Goal: Task Accomplishment & Management: Manage account settings

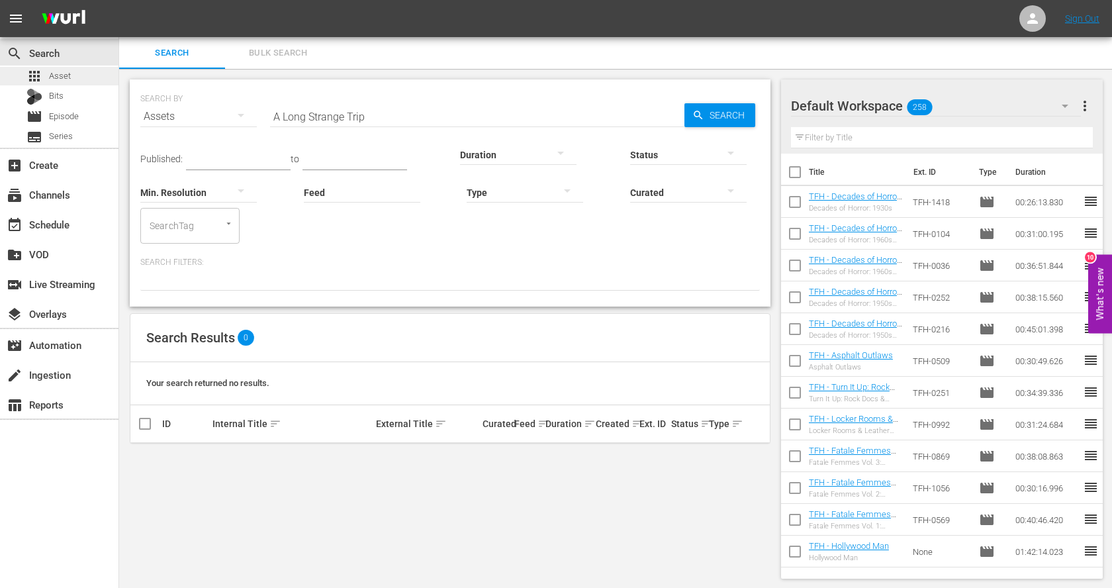
click at [68, 79] on span "Asset" at bounding box center [60, 76] width 22 height 13
click at [334, 112] on input "A Long Strange Trip" at bounding box center [477, 117] width 414 height 32
paste input "Ice Cold in Alex"
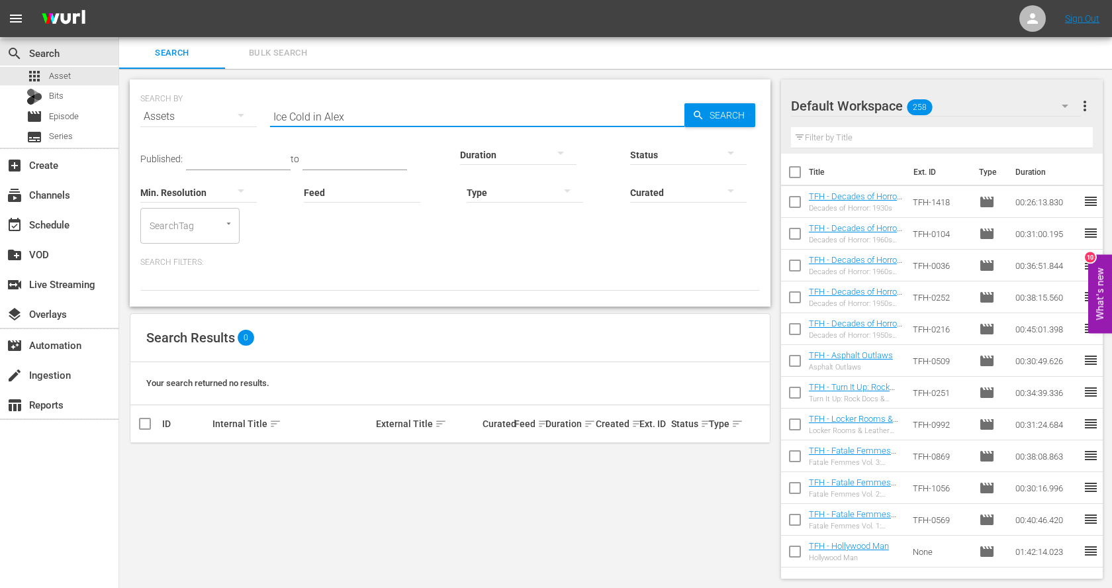
type input "Ice Cold in Alex"
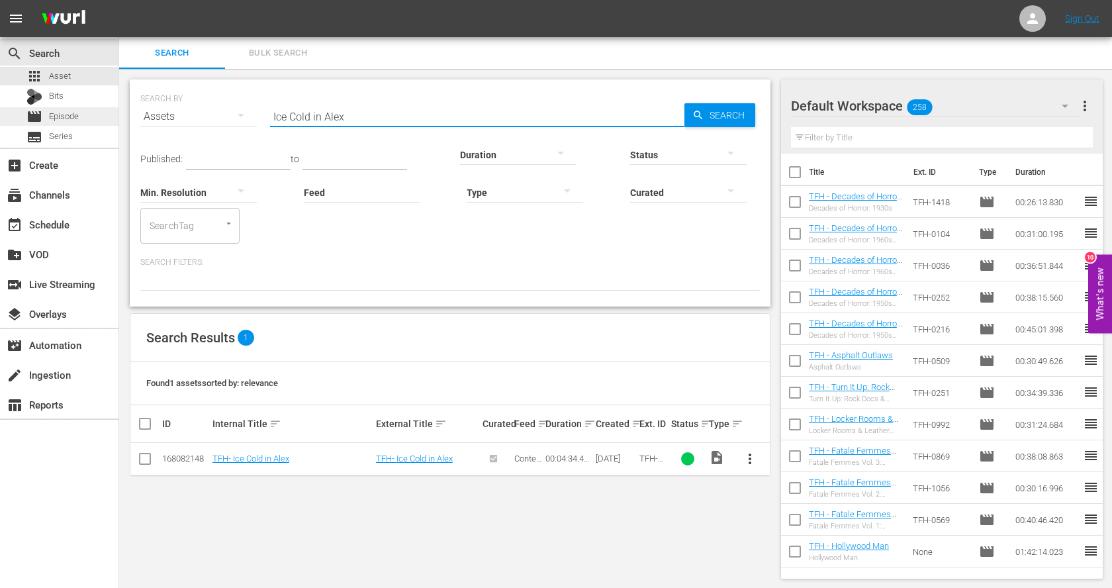
click at [58, 117] on span "Episode" at bounding box center [64, 116] width 30 height 13
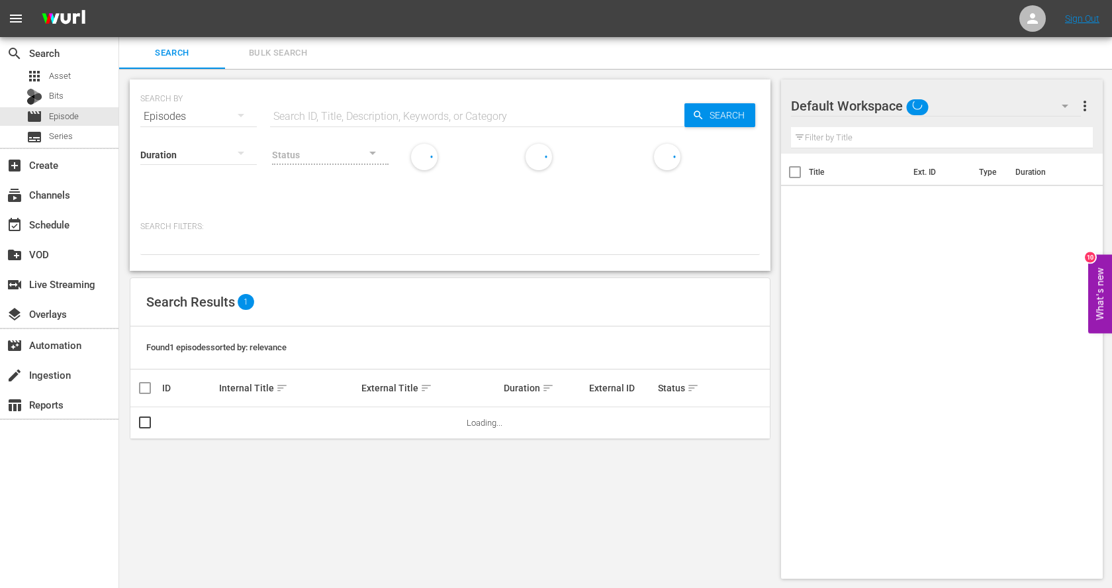
click at [354, 112] on input "text" at bounding box center [477, 117] width 414 height 32
type input "[PERSON_NAME]"
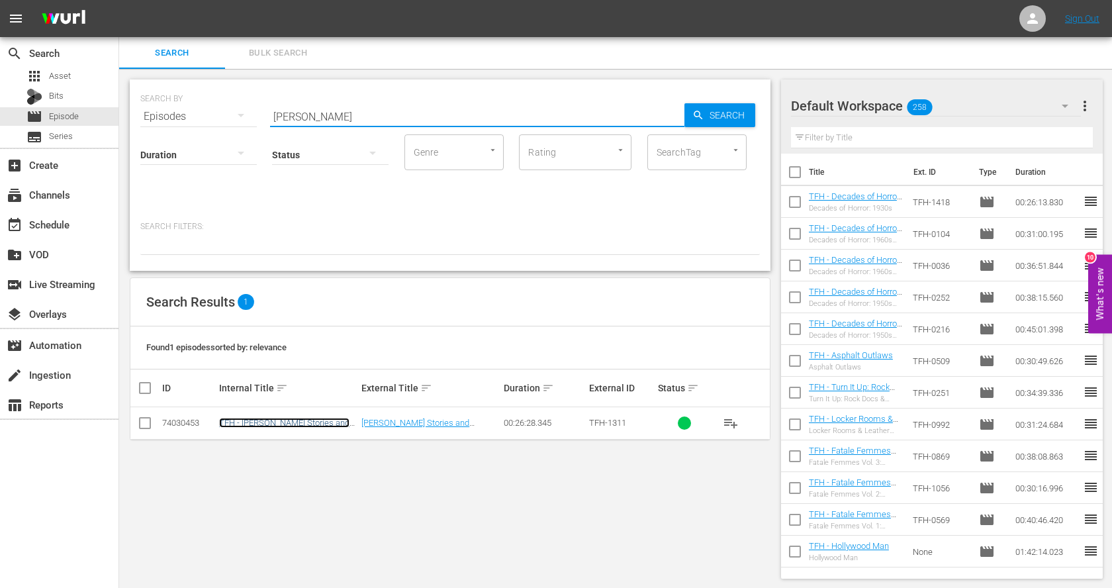
click at [311, 420] on link "TFH - [PERSON_NAME] Stories and Decoding [PERSON_NAME]" at bounding box center [284, 428] width 130 height 20
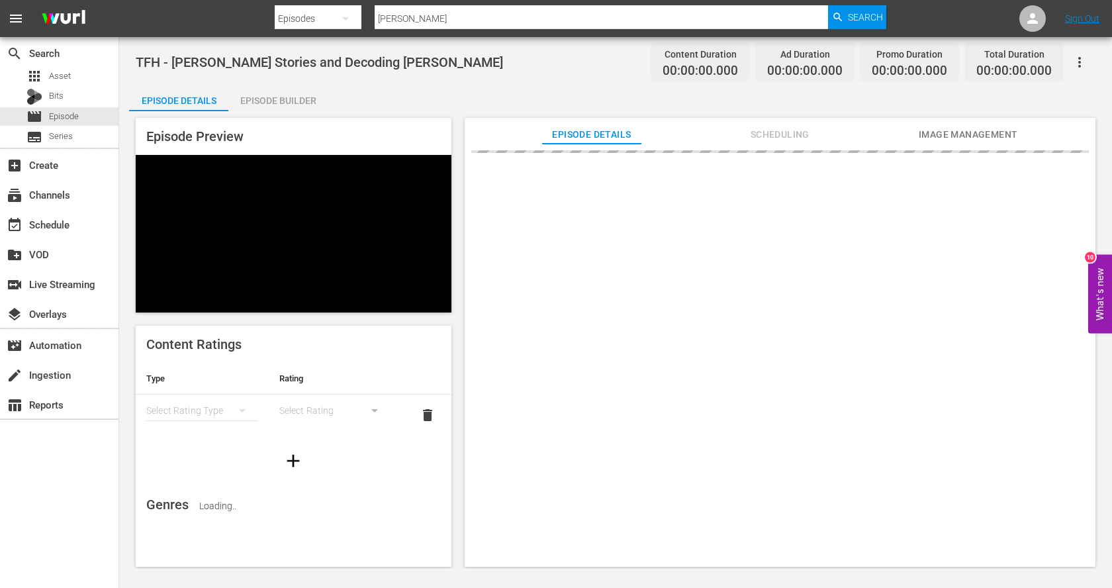
click at [288, 82] on div "TFH - [PERSON_NAME] Stories and Decoding [PERSON_NAME] Content Duration 00:00:0…" at bounding box center [615, 303] width 993 height 532
click at [287, 100] on div "Episode Builder" at bounding box center [277, 101] width 99 height 32
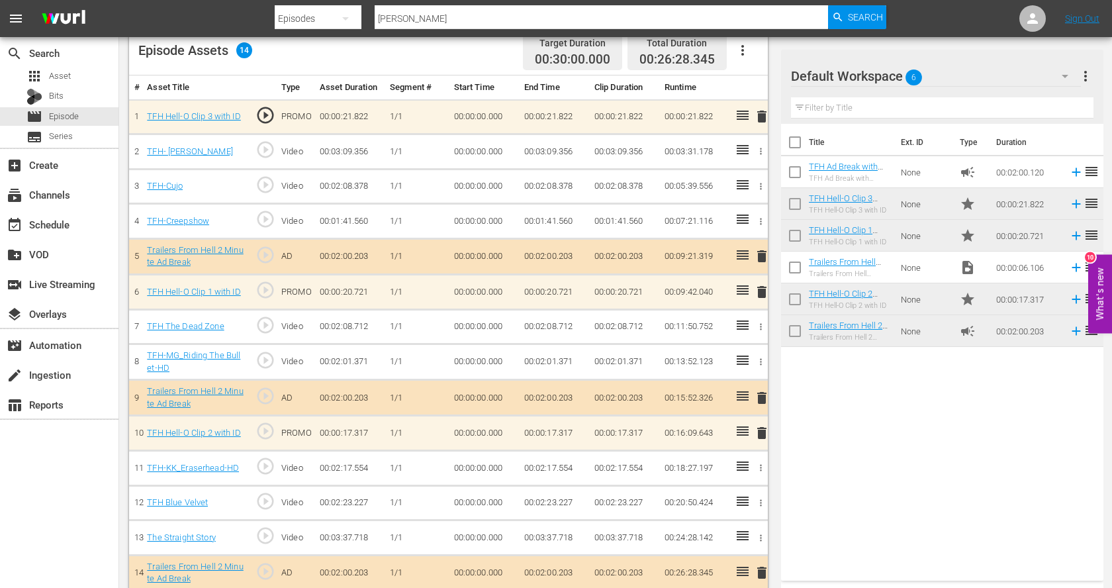
scroll to position [365, 0]
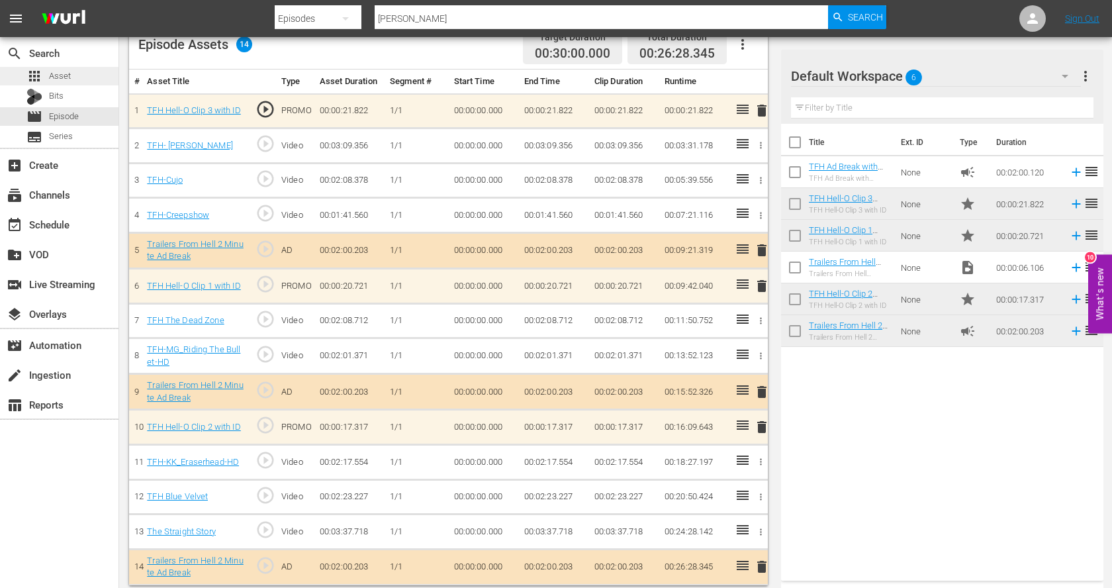
click at [57, 68] on div "apps Asset" at bounding box center [48, 76] width 44 height 19
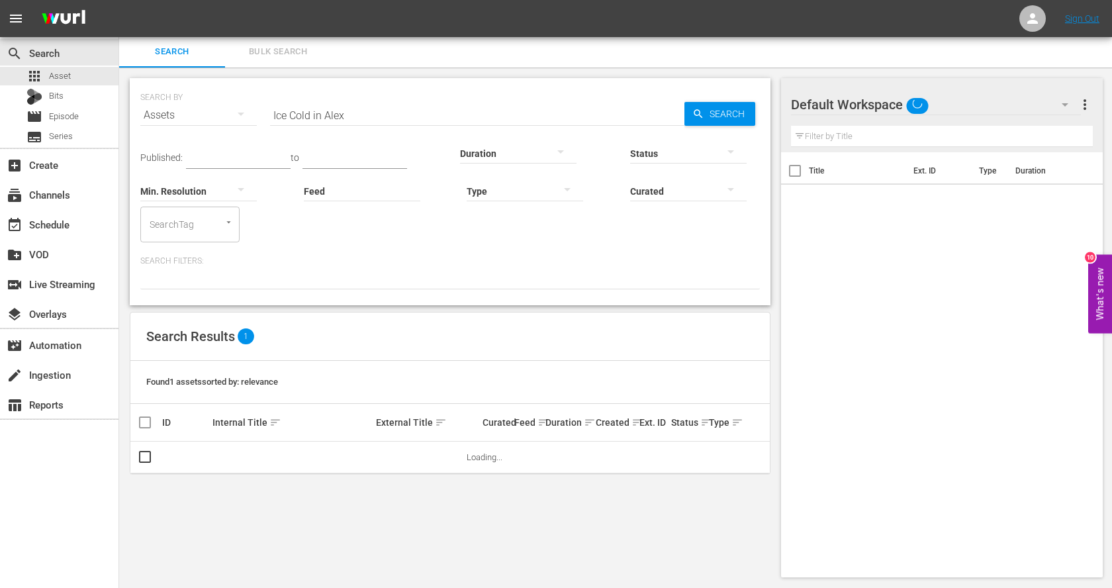
scroll to position [1, 0]
click at [379, 114] on input "Ice Cold in Alex" at bounding box center [477, 115] width 414 height 32
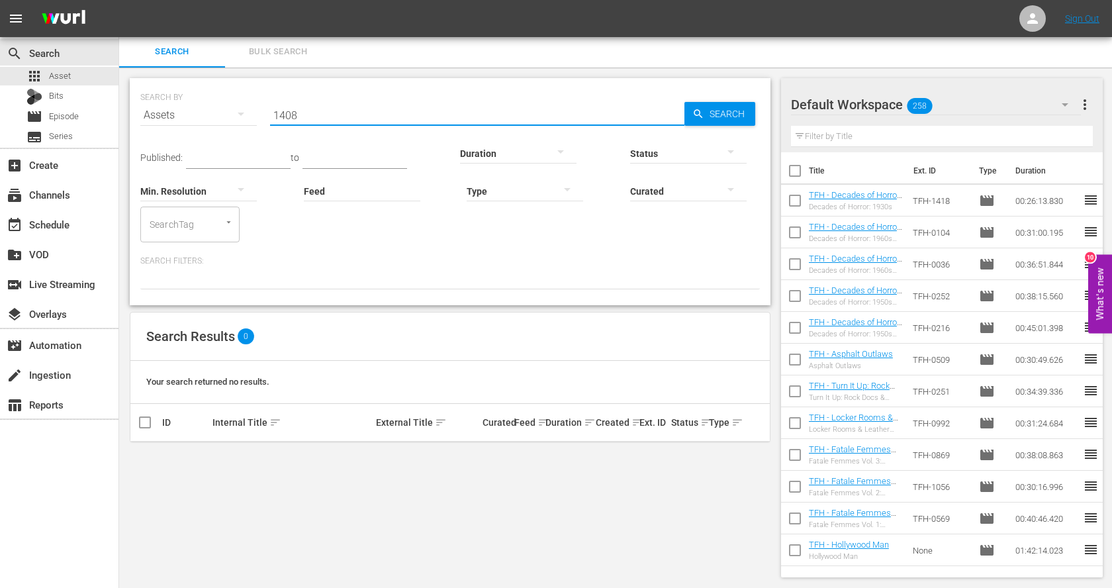
click at [300, 110] on input "1408" at bounding box center [477, 115] width 414 height 32
paste input "They Were Expendable"
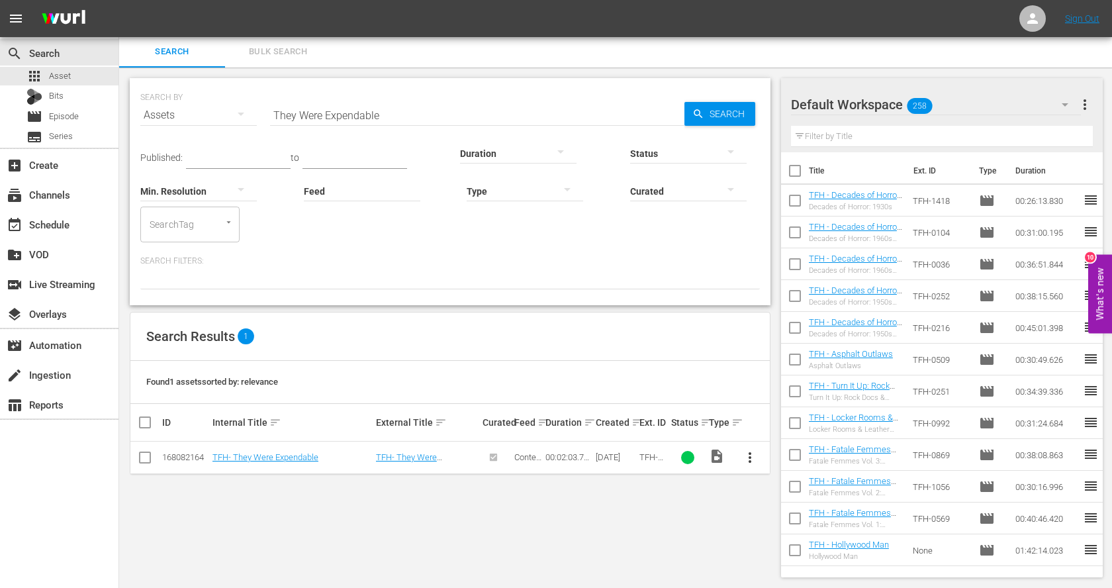
click at [307, 114] on input "They Were Expendable" at bounding box center [477, 115] width 414 height 32
paste input "Dirty Dozen"
click at [366, 113] on input "The Dirty Dozen" at bounding box center [477, 115] width 414 height 32
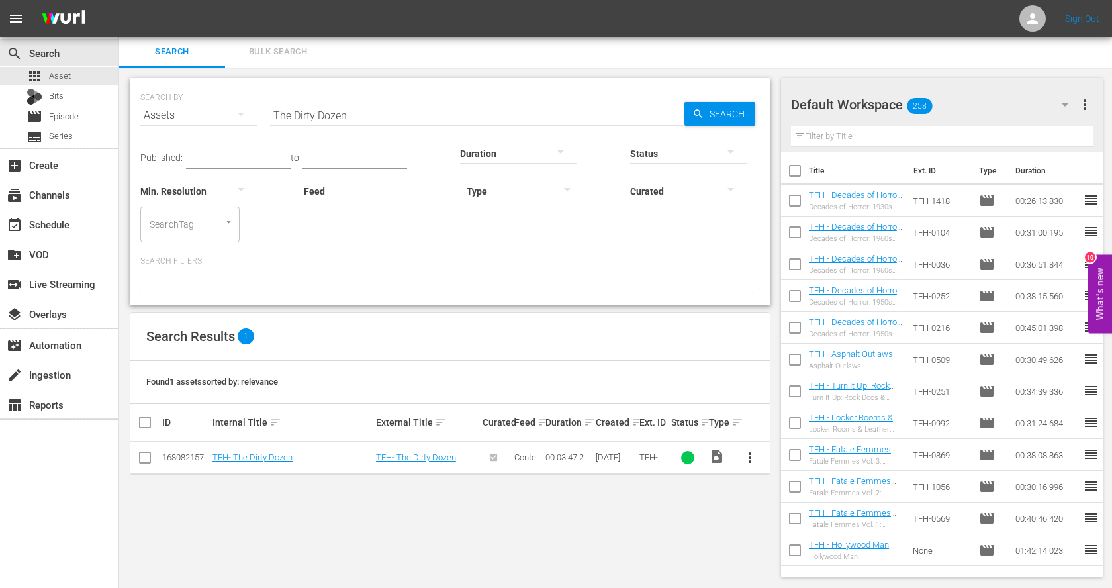
click at [366, 113] on input "The Dirty Dozen" at bounding box center [477, 115] width 414 height 32
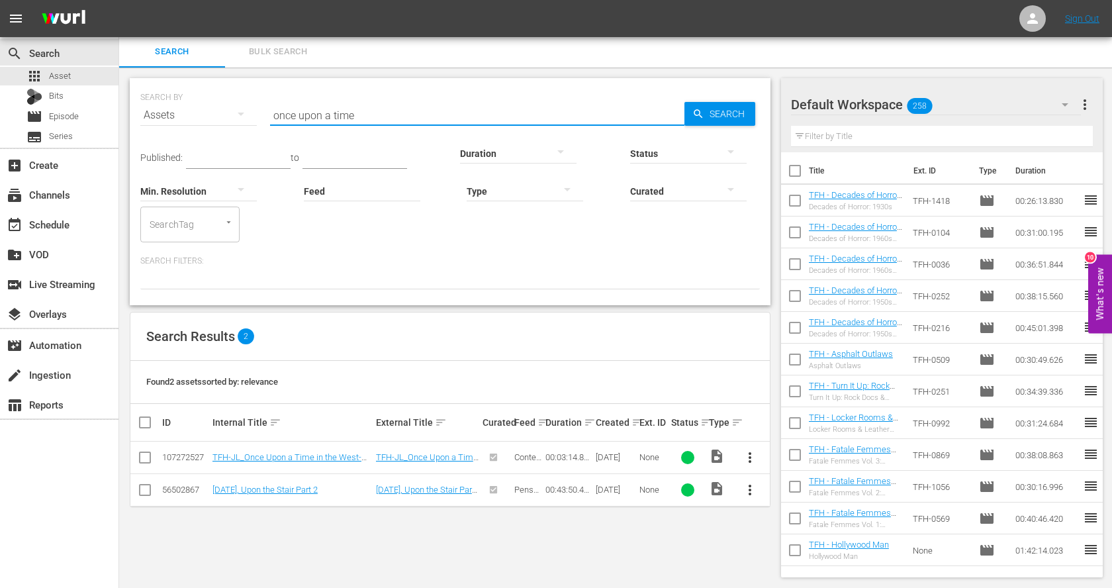
click at [750, 459] on span "more_vert" at bounding box center [750, 458] width 16 height 16
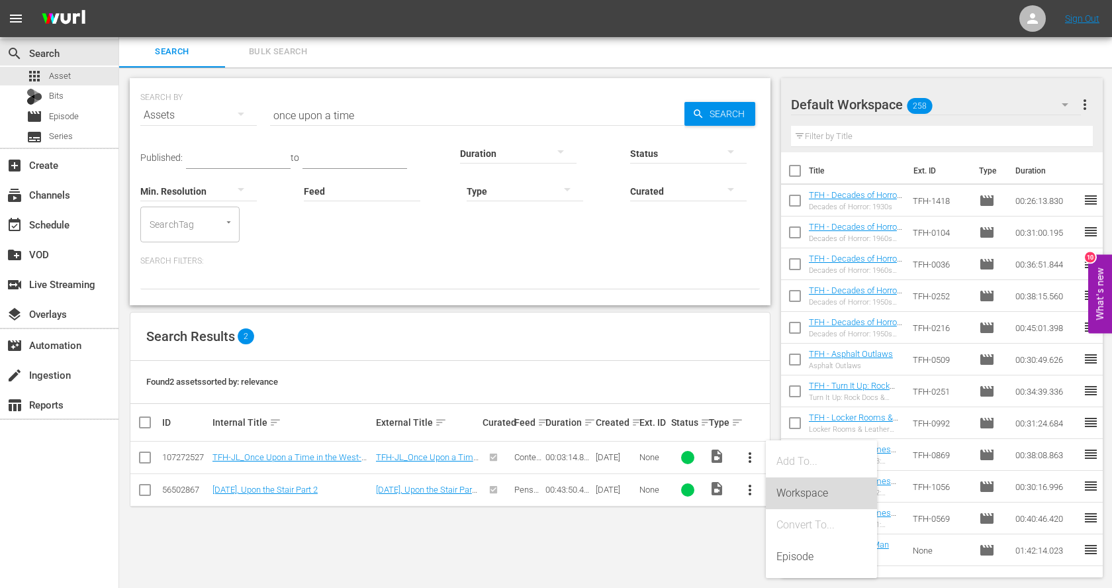
click at [796, 495] on div "Workspace" at bounding box center [822, 493] width 90 height 32
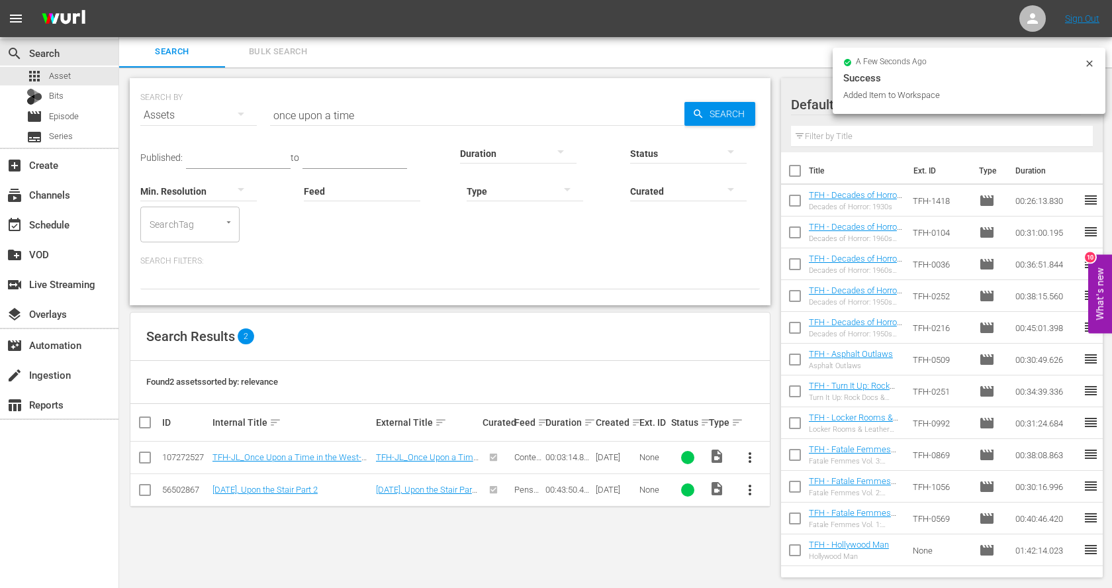
click at [434, 118] on input "once upon a time" at bounding box center [477, 115] width 414 height 32
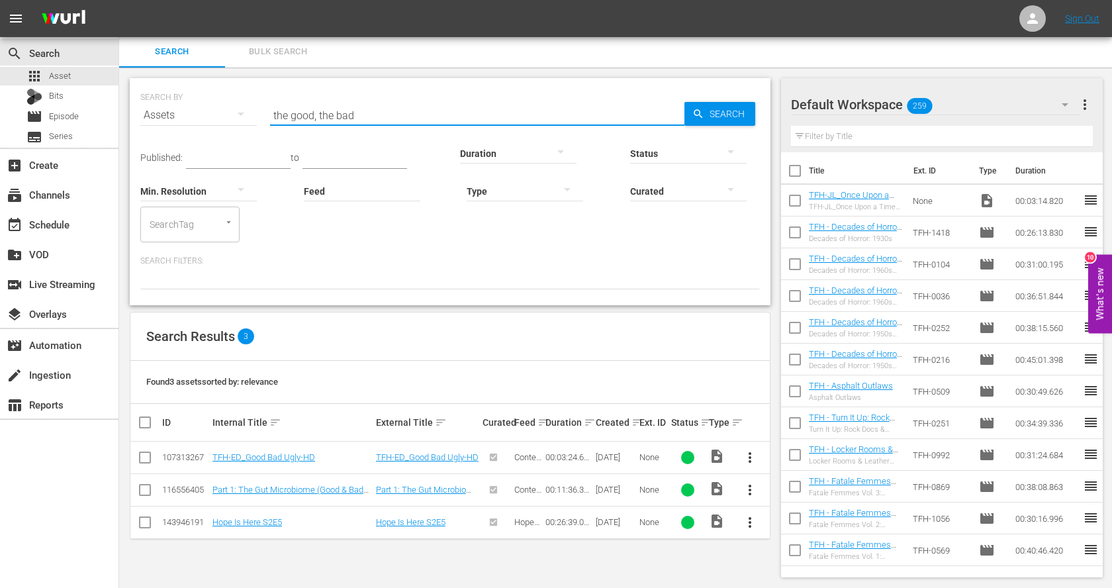
click at [749, 452] on span "more_vert" at bounding box center [750, 458] width 16 height 16
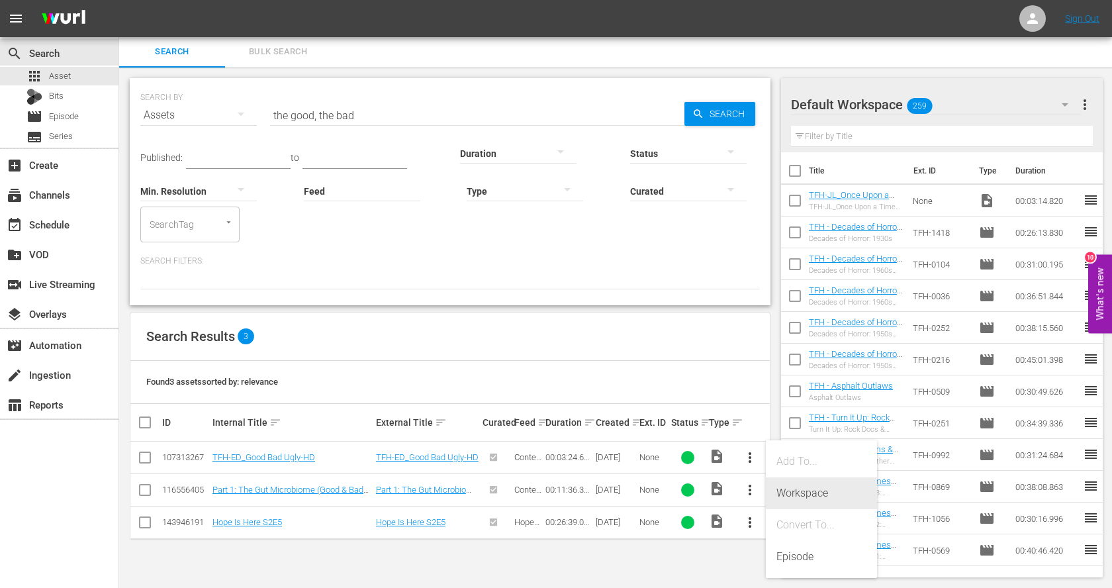
click at [804, 489] on div "Workspace" at bounding box center [822, 493] width 90 height 32
click at [420, 113] on input "the good, the bad" at bounding box center [477, 115] width 414 height 32
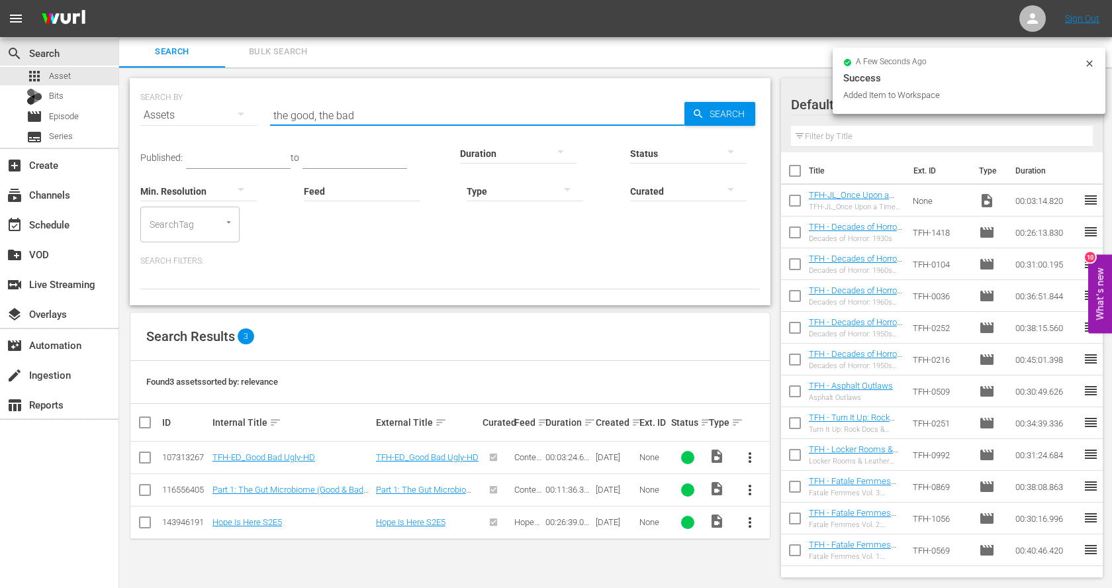
click at [420, 113] on input "the good, the bad" at bounding box center [477, 115] width 414 height 32
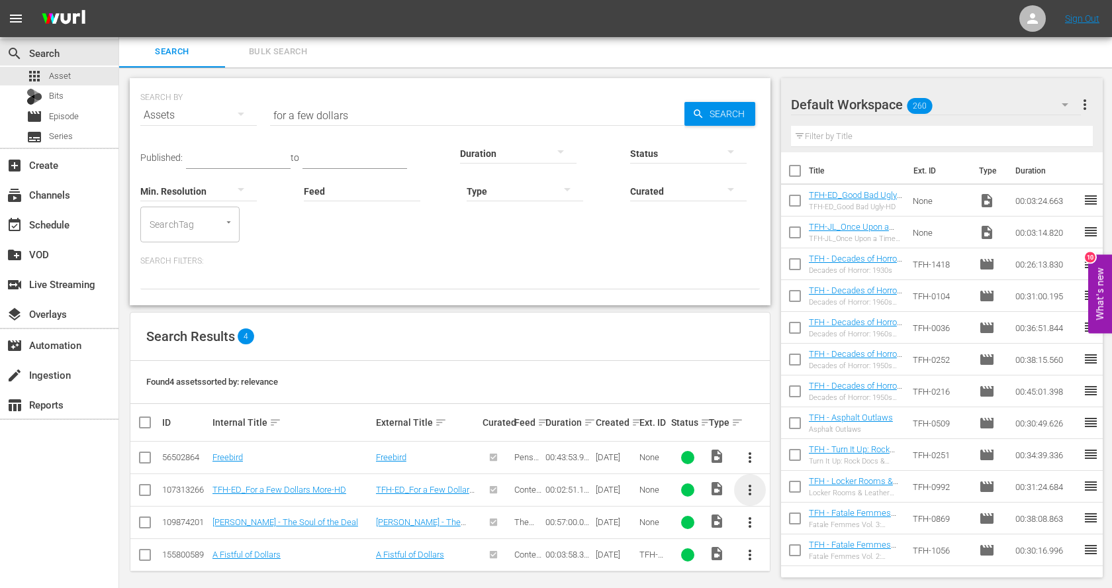
click at [747, 487] on span "more_vert" at bounding box center [750, 490] width 16 height 16
click at [796, 422] on div "Workspace" at bounding box center [822, 420] width 90 height 32
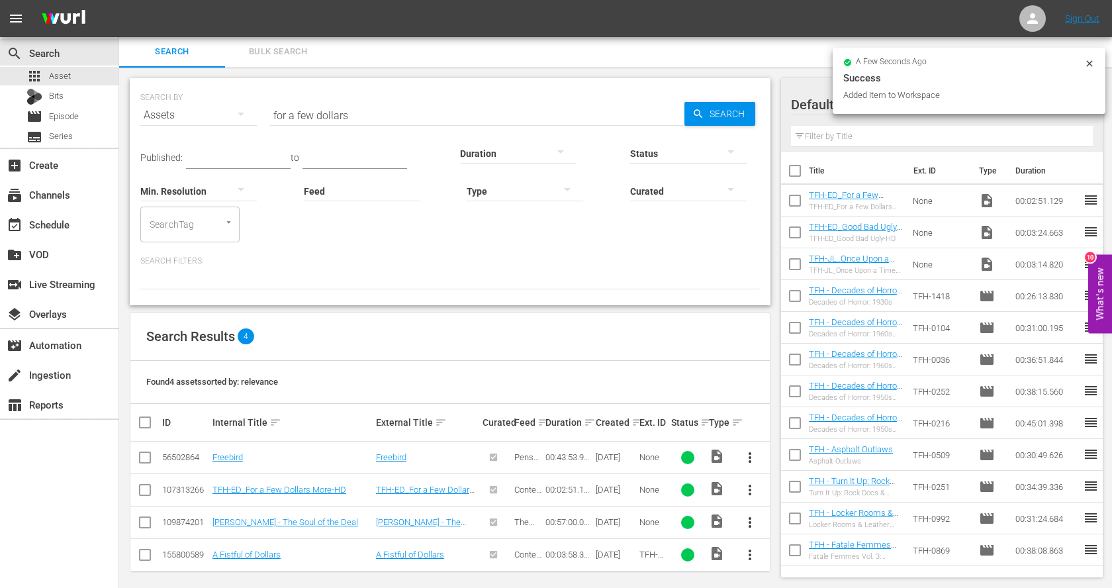
click at [343, 111] on input "for a few dollars" at bounding box center [477, 115] width 414 height 32
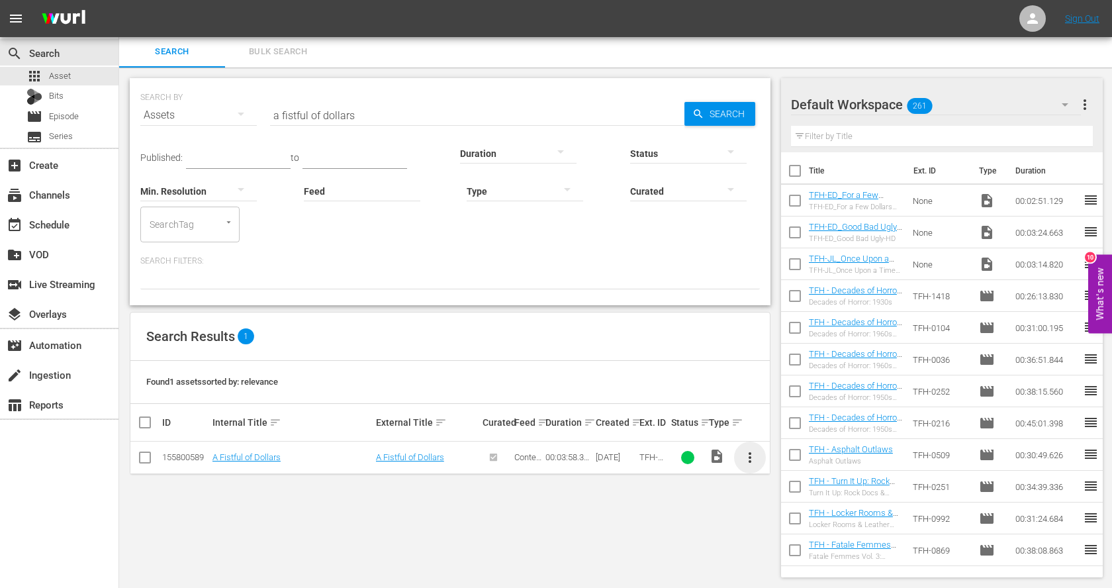
click at [753, 457] on span "more_vert" at bounding box center [750, 458] width 16 height 16
click at [793, 493] on div "Workspace" at bounding box center [822, 493] width 90 height 32
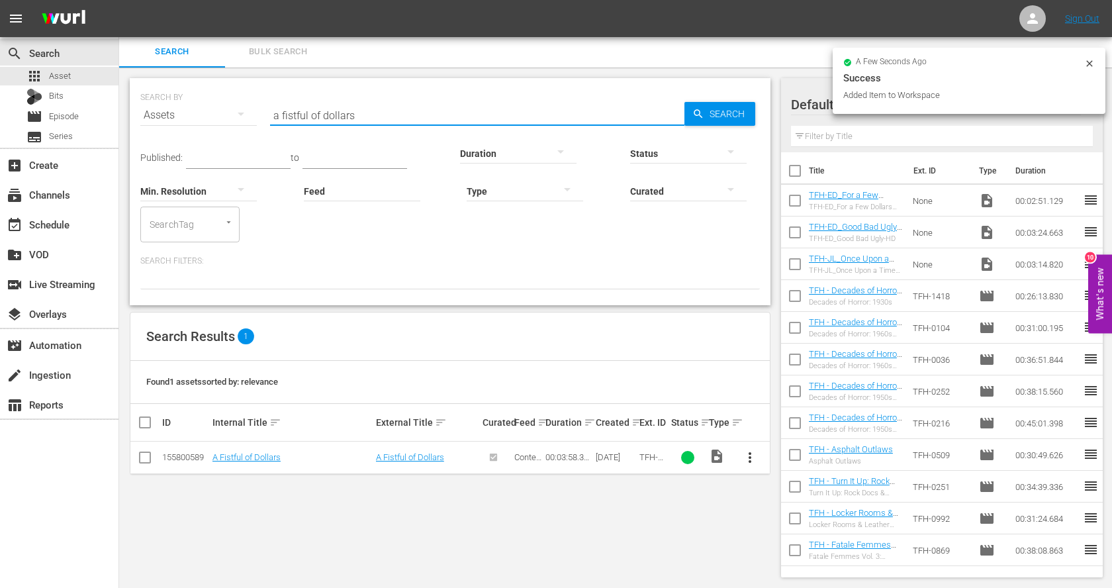
click at [410, 113] on input "a fistful of dollars" at bounding box center [477, 115] width 414 height 32
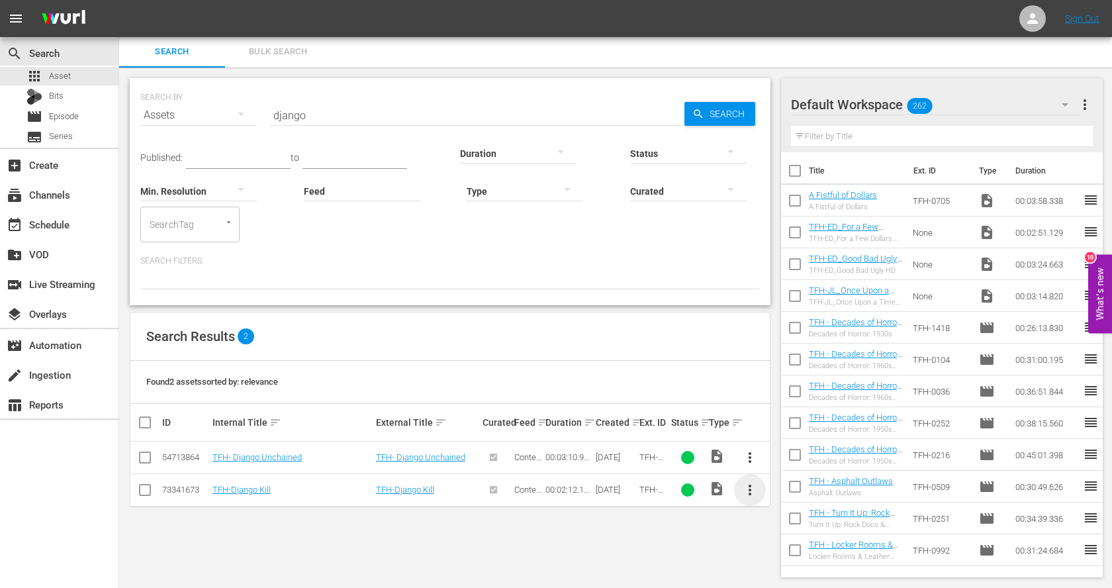
click at [750, 490] on span "more_vert" at bounding box center [750, 490] width 16 height 16
click at [798, 418] on div "Workspace" at bounding box center [822, 420] width 90 height 32
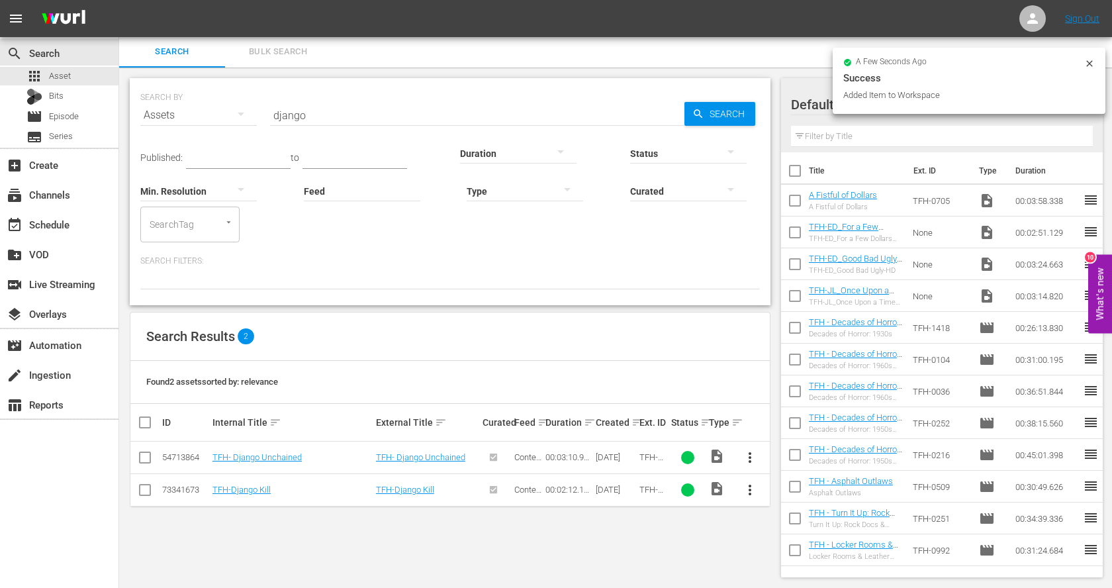
click at [751, 457] on span "more_vert" at bounding box center [750, 458] width 16 height 16
click at [784, 485] on div "Workspace" at bounding box center [822, 493] width 90 height 32
click at [409, 123] on input "django" at bounding box center [477, 115] width 414 height 32
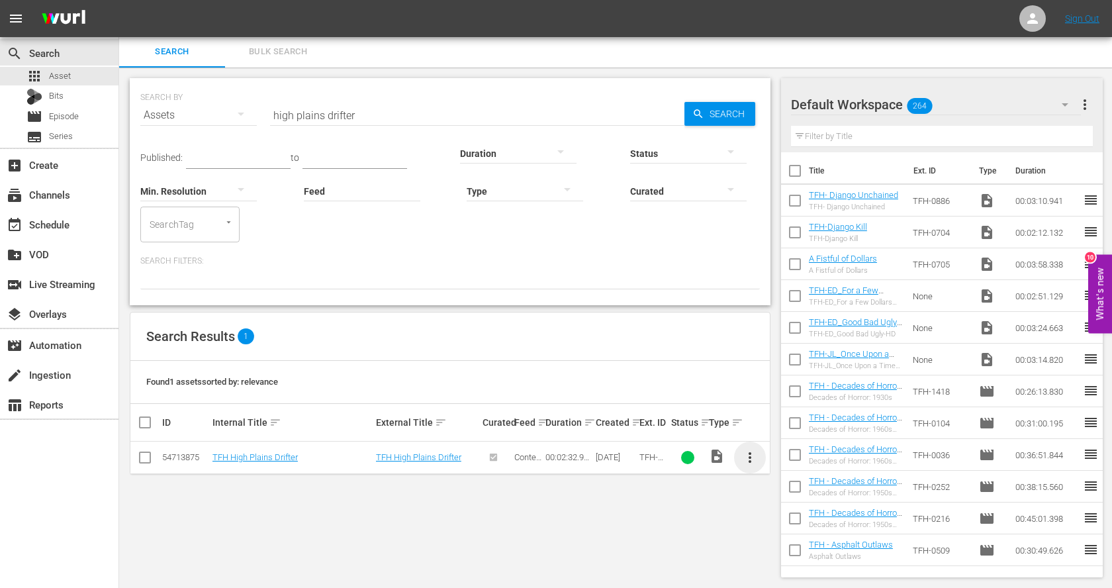
click at [757, 457] on span "more_vert" at bounding box center [750, 458] width 16 height 16
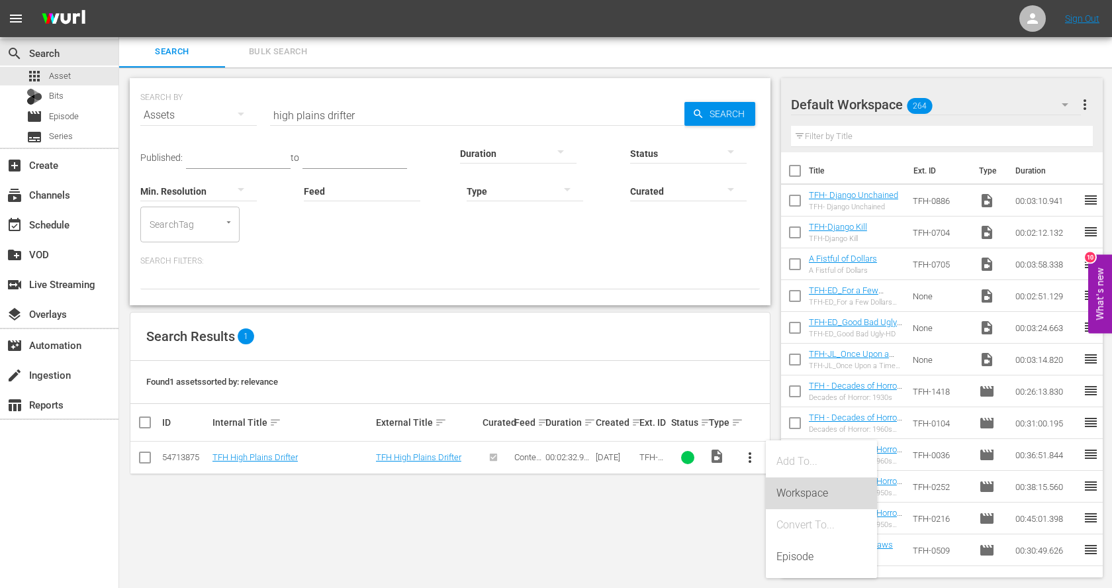
click at [791, 489] on div "Workspace" at bounding box center [822, 493] width 90 height 32
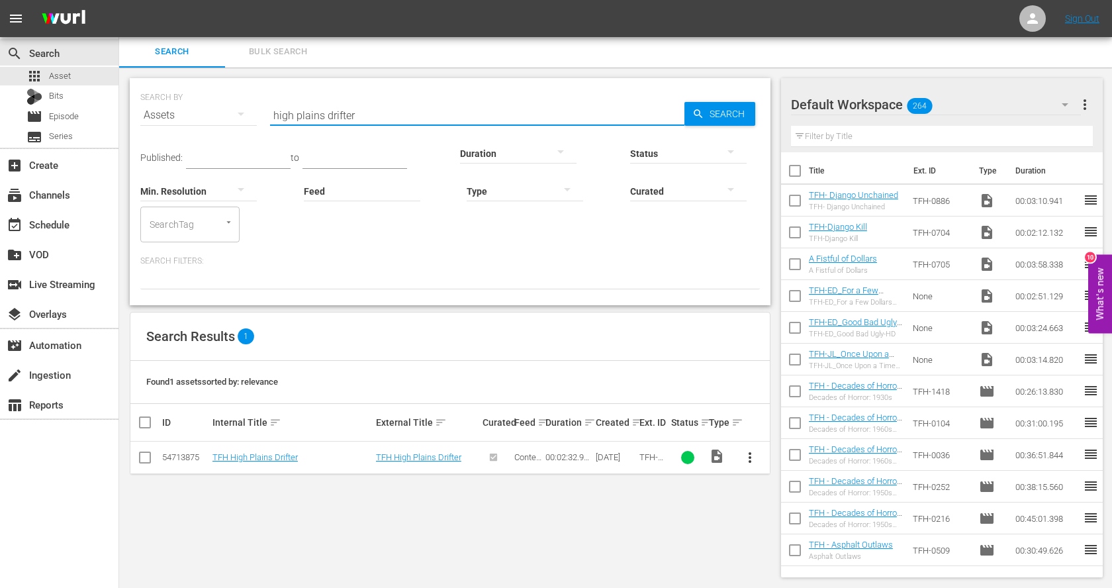
click at [438, 113] on input "high plains drifter" at bounding box center [477, 115] width 414 height 32
click at [748, 452] on span "more_vert" at bounding box center [750, 458] width 16 height 16
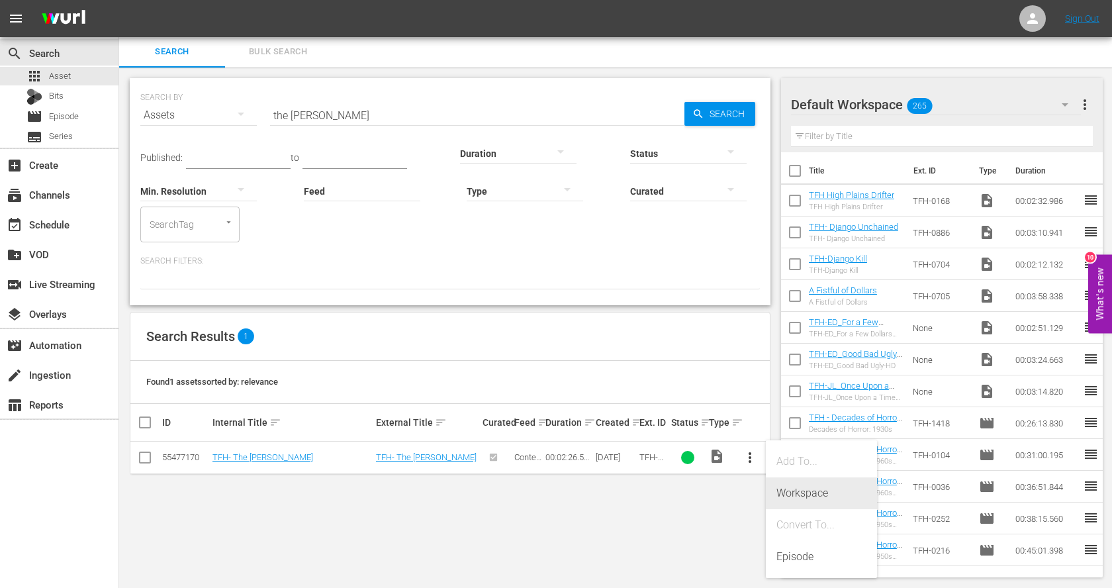
click at [781, 487] on div "Workspace" at bounding box center [822, 493] width 90 height 32
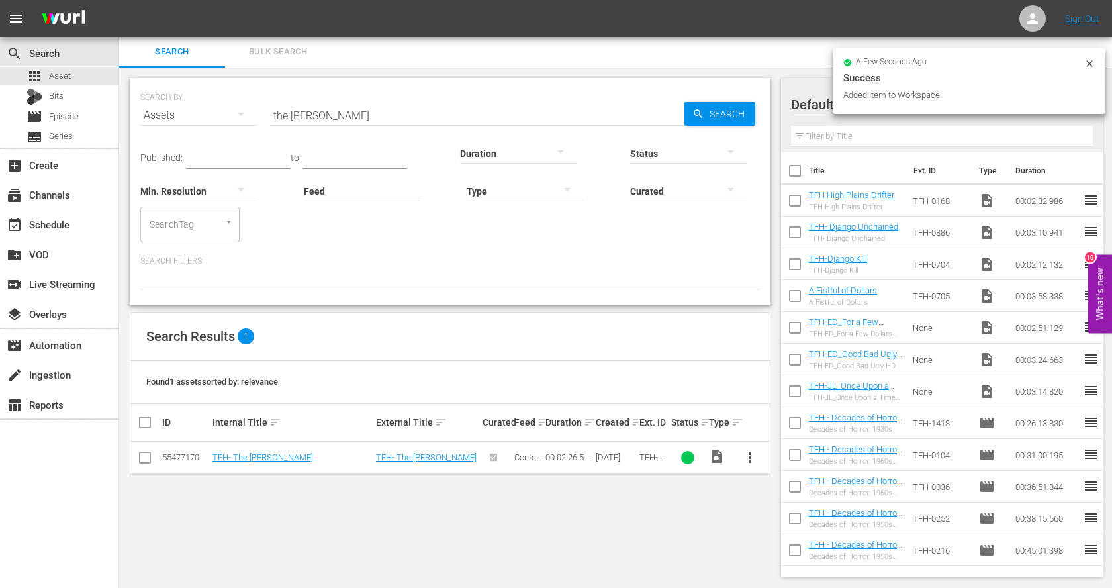
click at [381, 111] on input "the [PERSON_NAME]" at bounding box center [477, 115] width 414 height 32
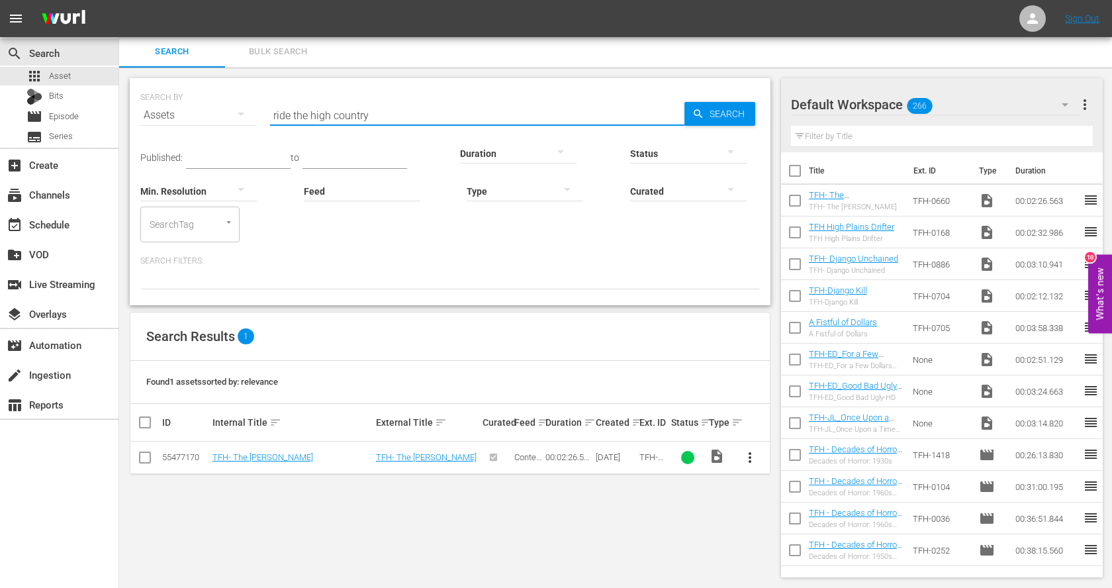
click at [381, 114] on input "ride the high country" at bounding box center [477, 115] width 414 height 32
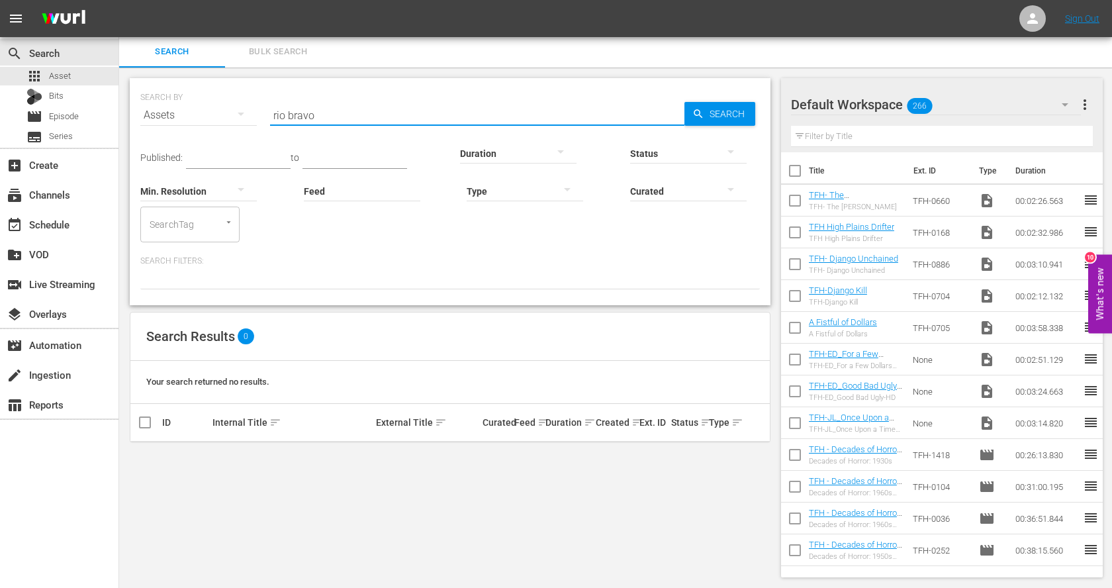
type input "rio bravo"
click at [346, 113] on input "rio bravo" at bounding box center [477, 115] width 414 height 32
click at [387, 109] on input "rio bravo" at bounding box center [477, 115] width 414 height 32
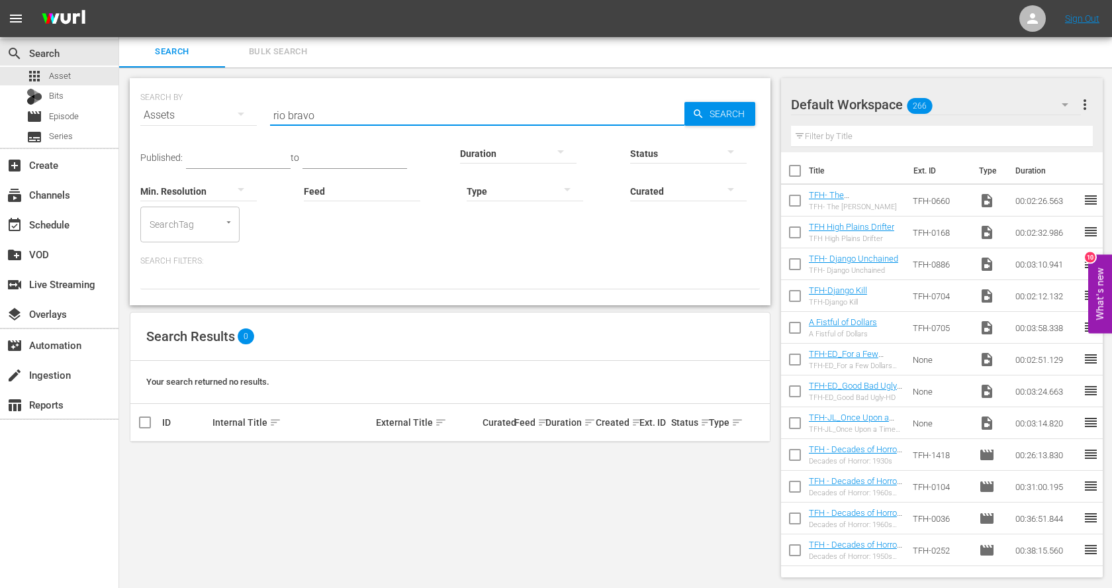
click at [387, 109] on input "rio bravo" at bounding box center [477, 115] width 414 height 32
click at [792, 415] on input "checkbox" at bounding box center [795, 426] width 28 height 28
checkbox input "true"
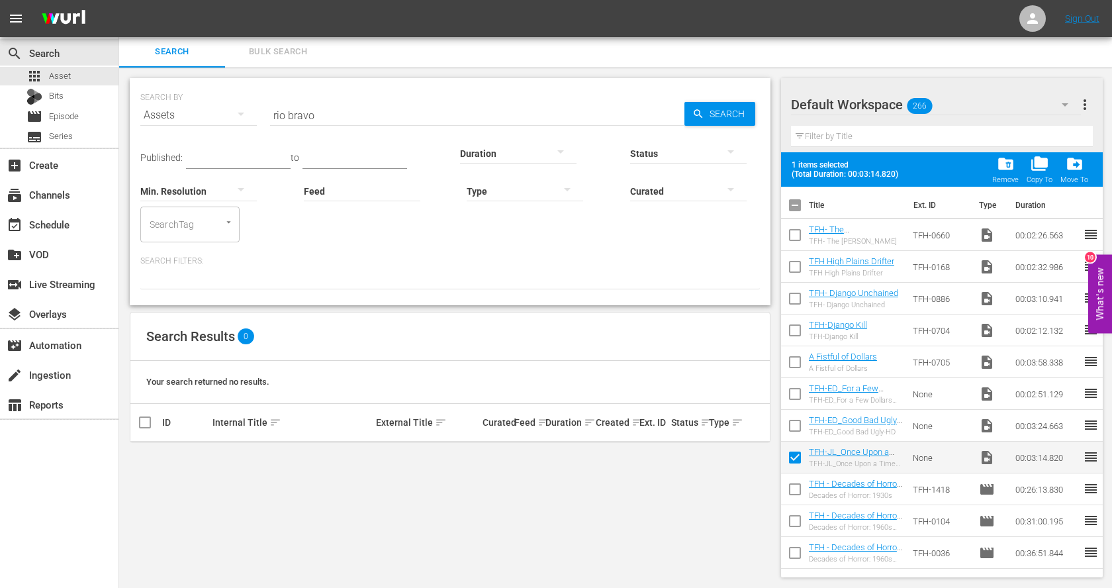
click at [796, 421] on input "checkbox" at bounding box center [795, 428] width 28 height 28
checkbox input "true"
click at [791, 391] on input "checkbox" at bounding box center [795, 397] width 28 height 28
checkbox input "true"
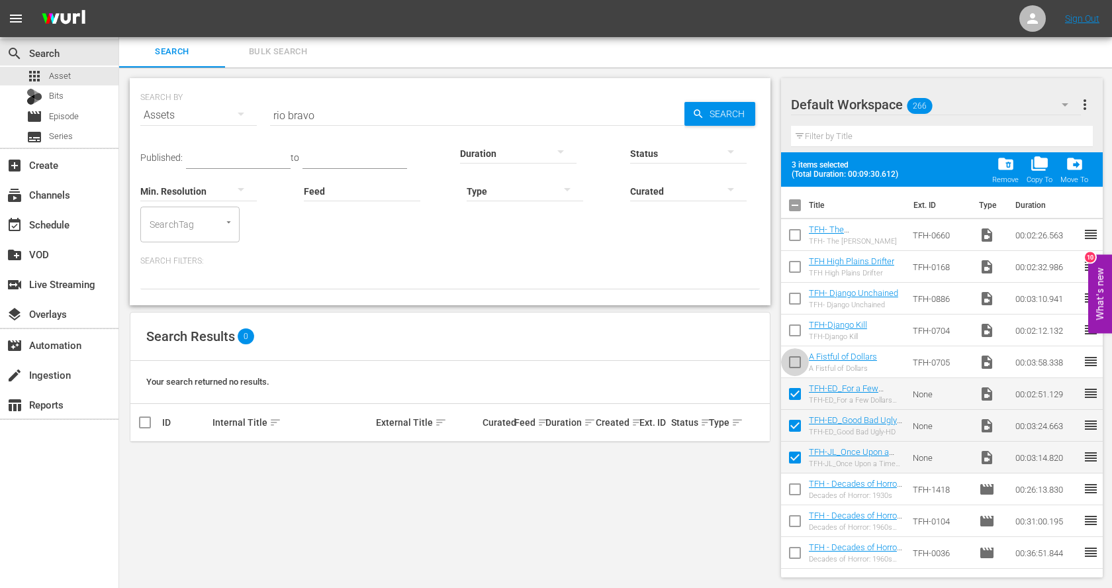
click at [798, 354] on input "checkbox" at bounding box center [795, 365] width 28 height 28
checkbox input "false"
click at [796, 332] on input "checkbox" at bounding box center [795, 333] width 28 height 28
checkbox input "true"
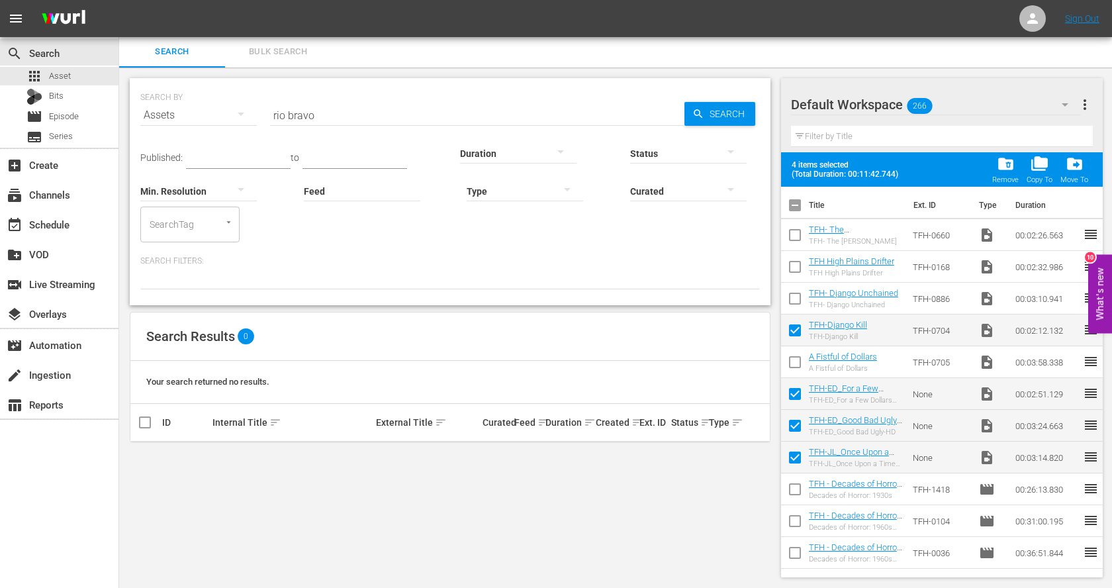
click at [803, 366] on input "checkbox" at bounding box center [795, 365] width 28 height 28
checkbox input "true"
click at [793, 301] on input "checkbox" at bounding box center [795, 301] width 28 height 28
checkbox input "true"
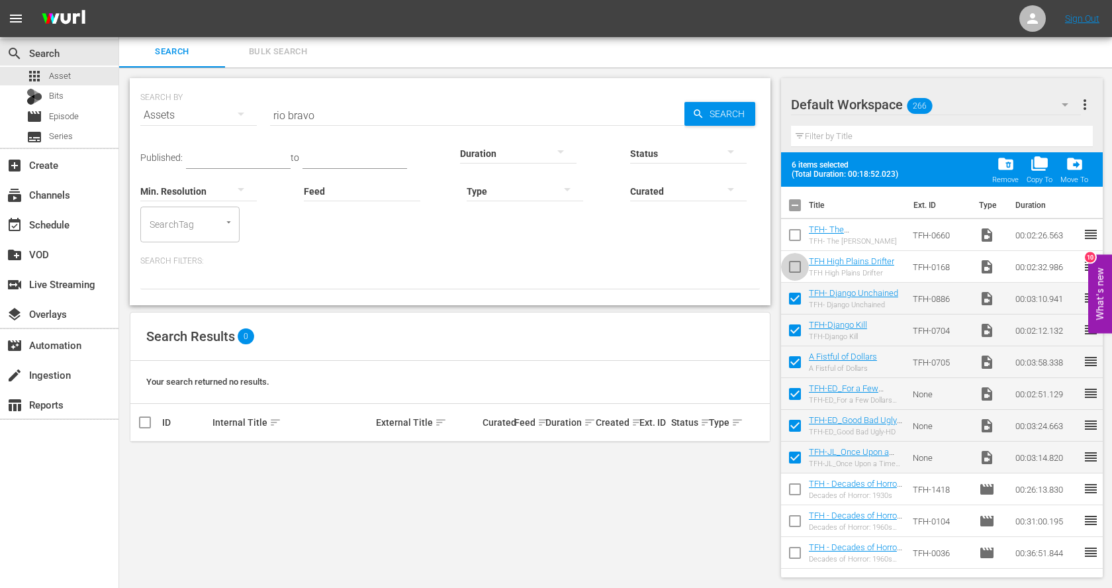
click at [797, 267] on input "checkbox" at bounding box center [795, 270] width 28 height 28
checkbox input "true"
click at [796, 230] on input "checkbox" at bounding box center [795, 238] width 28 height 28
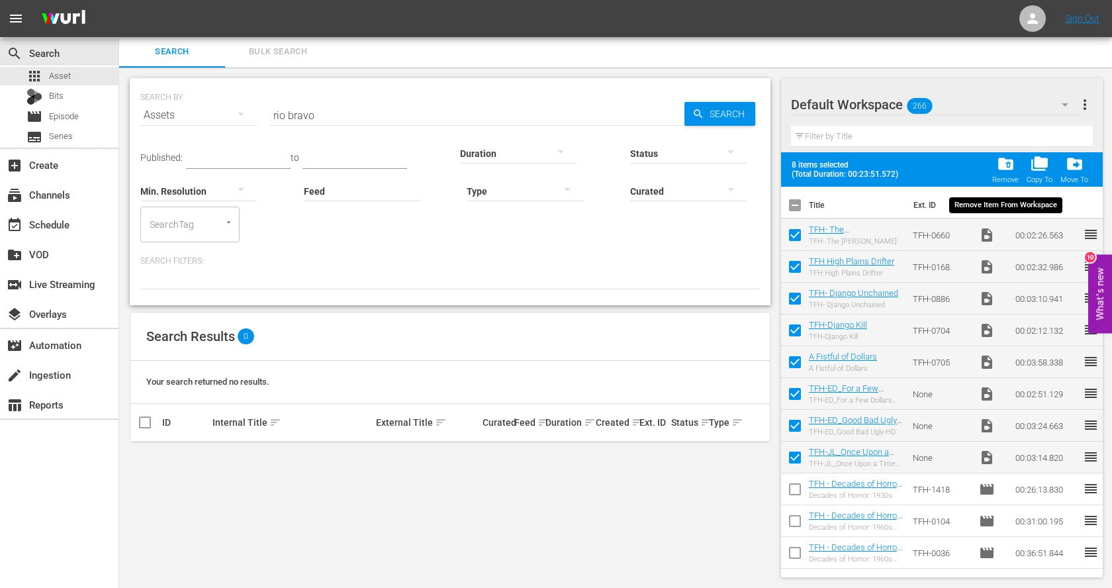
click at [1007, 166] on span "folder_delete" at bounding box center [1006, 164] width 18 height 18
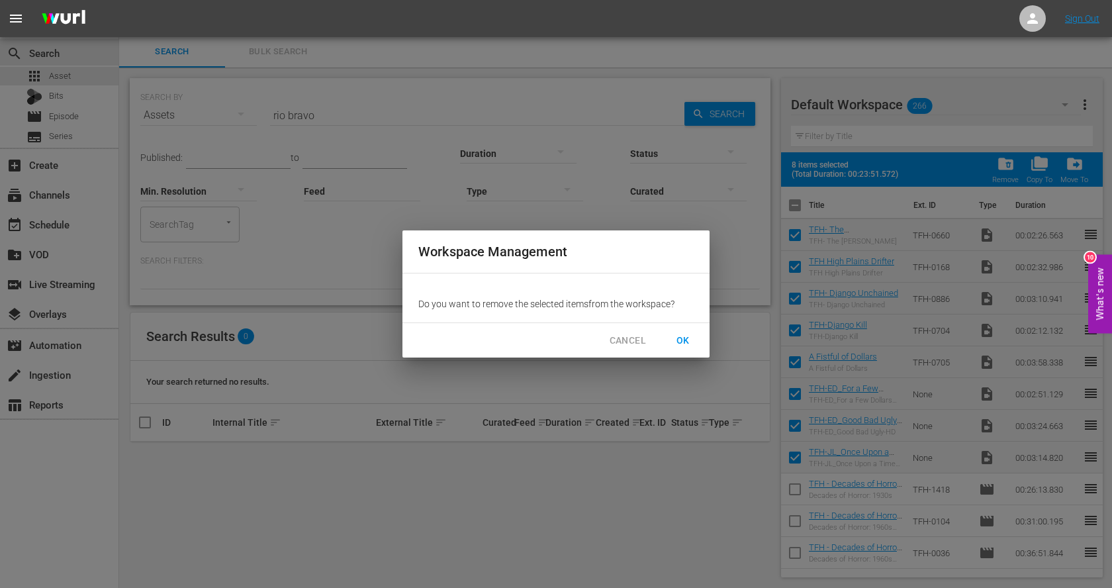
click at [680, 336] on span "OK" at bounding box center [683, 340] width 21 height 17
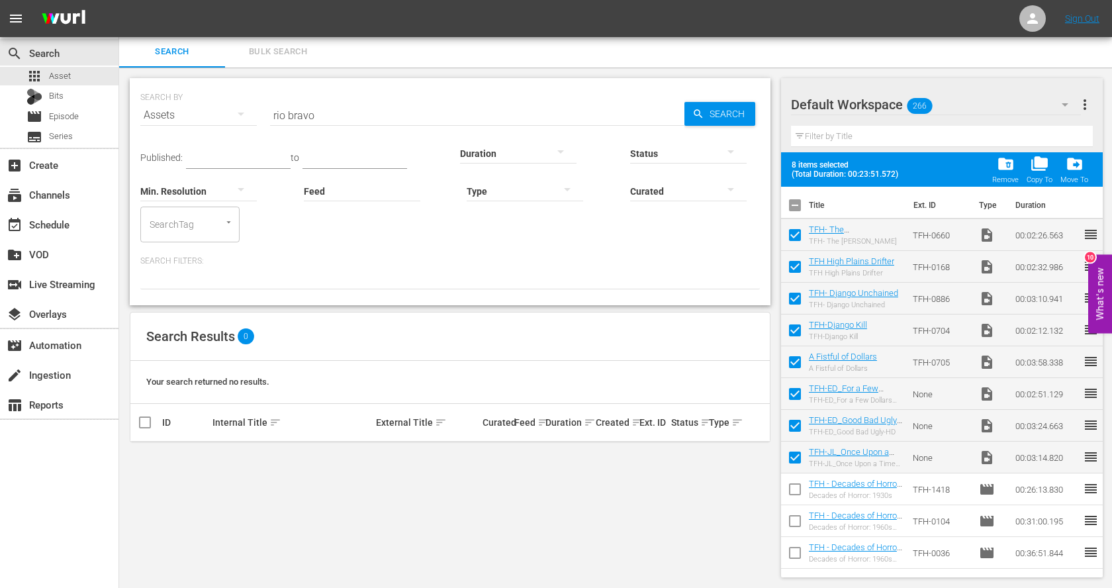
checkbox input "false"
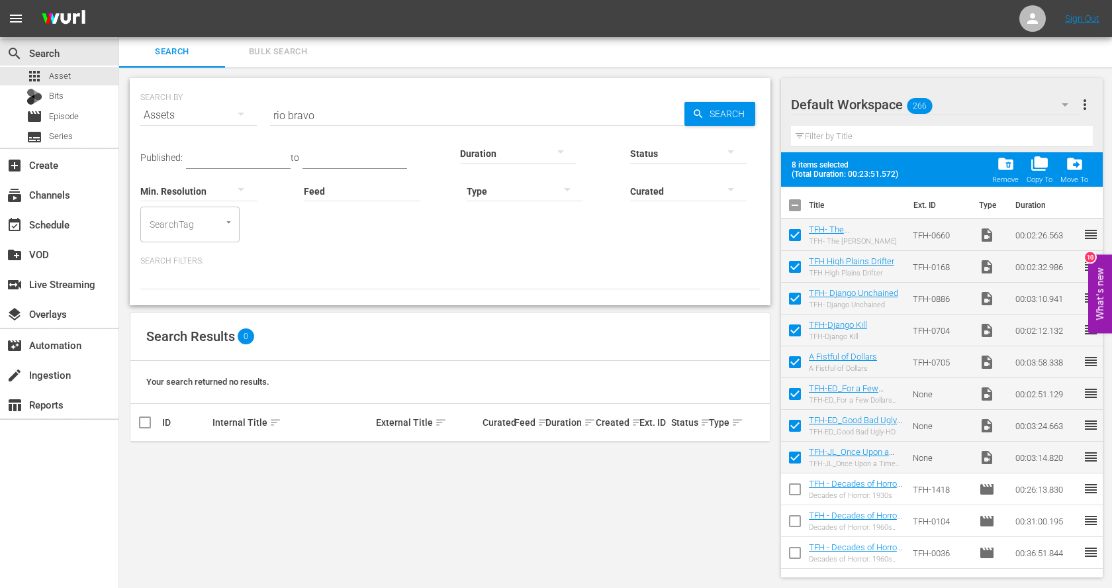
checkbox input "false"
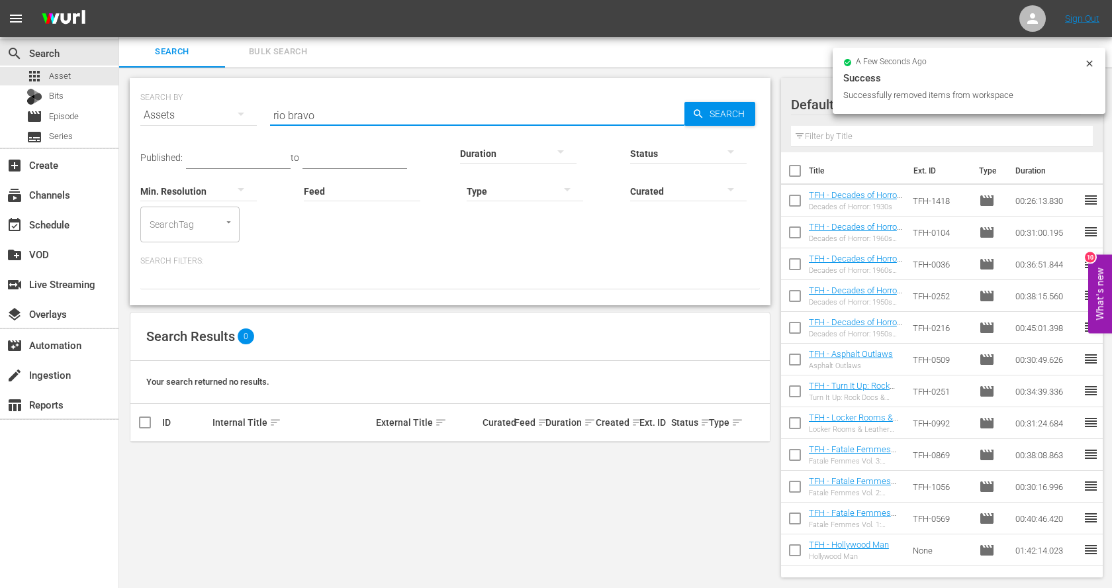
click at [305, 111] on input "rio bravo" at bounding box center [477, 115] width 414 height 32
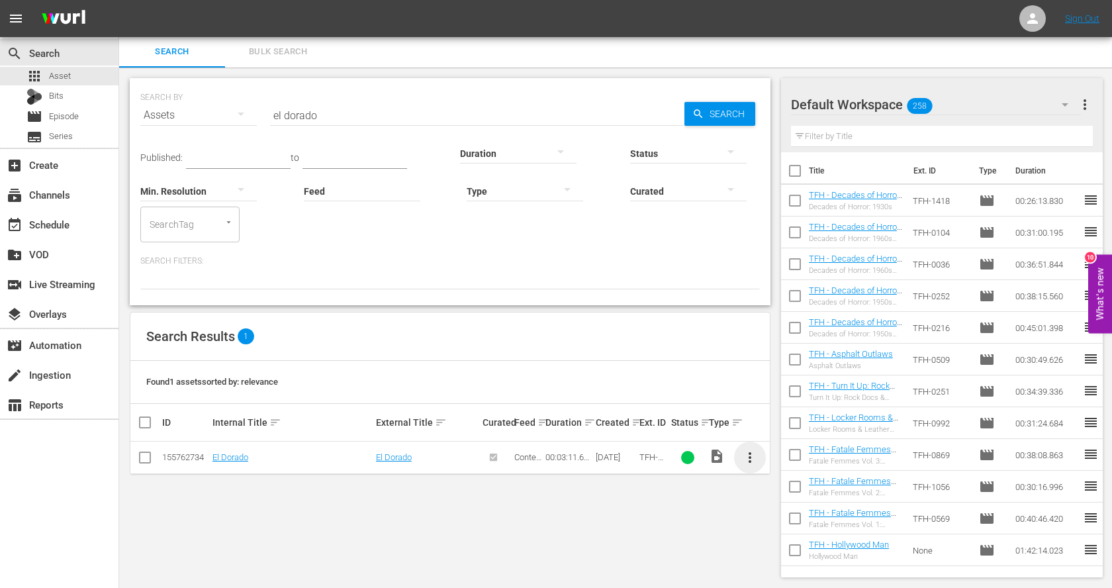
click at [746, 457] on span "more_vert" at bounding box center [750, 458] width 16 height 16
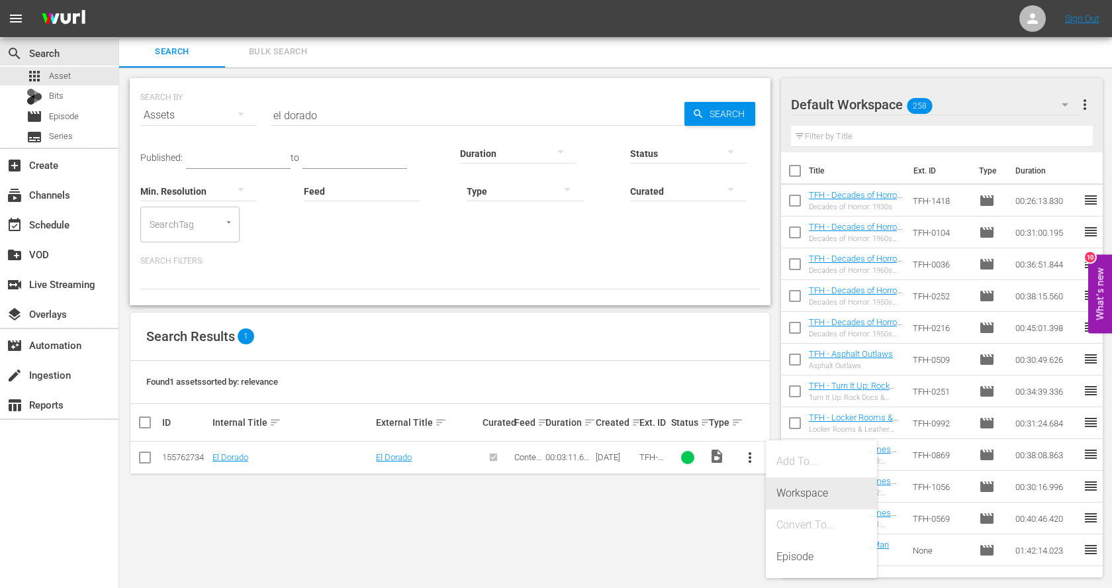
click at [784, 491] on div "Workspace" at bounding box center [822, 493] width 90 height 32
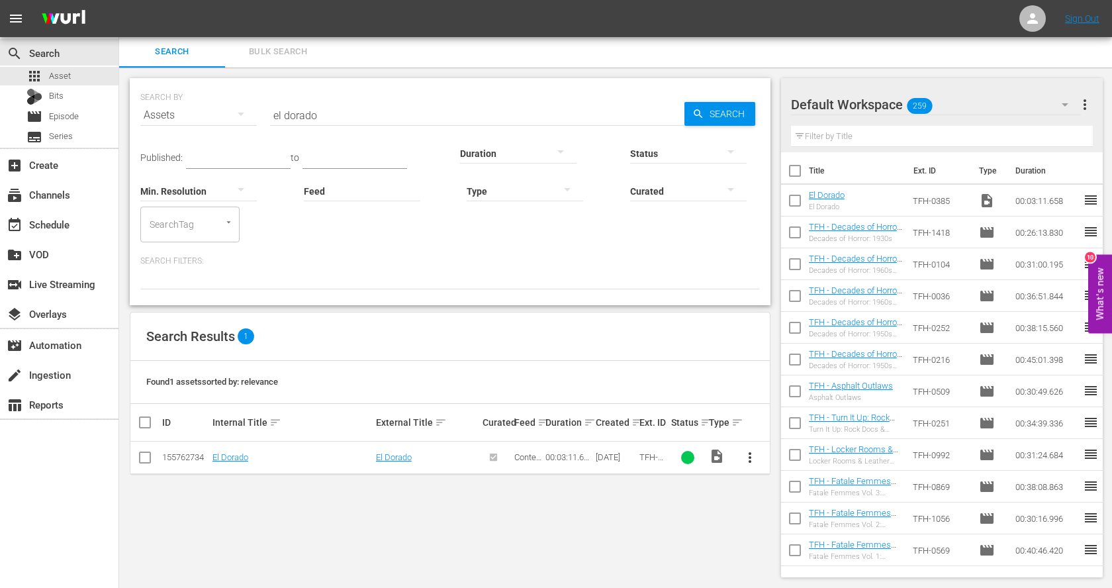
click at [300, 105] on input "el dorado" at bounding box center [477, 115] width 414 height 32
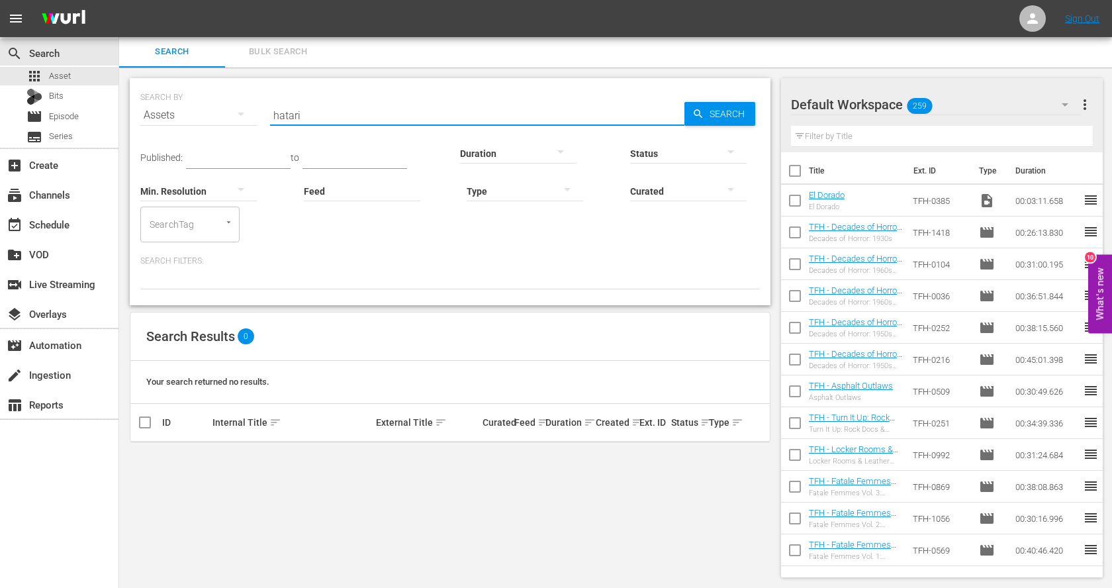
click at [365, 114] on input "hatari" at bounding box center [477, 115] width 414 height 32
click at [326, 108] on input "rio bravo" at bounding box center [477, 115] width 414 height 32
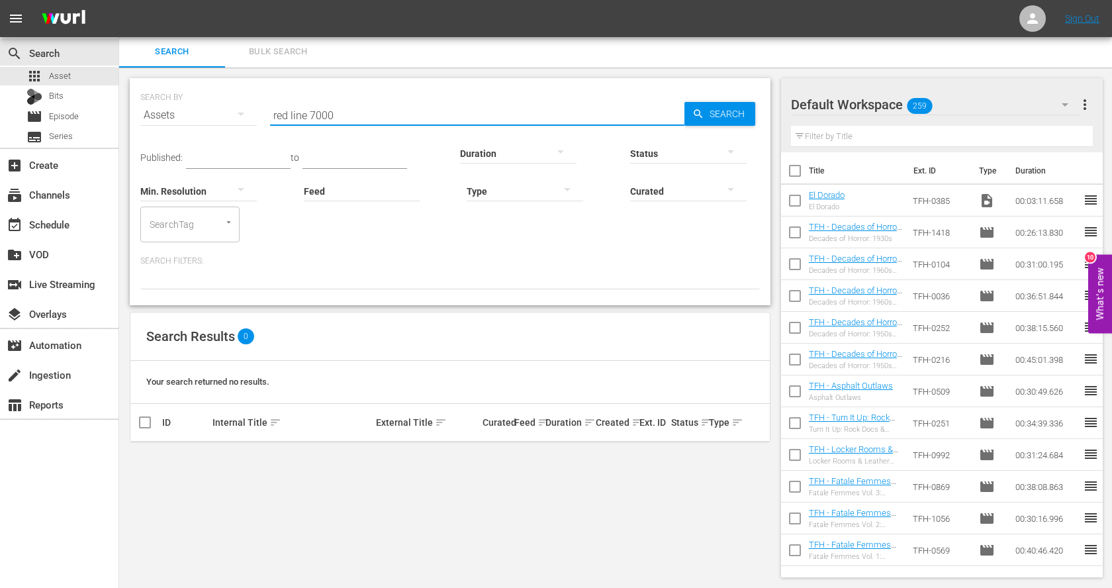
click at [344, 109] on input "red line 7000" at bounding box center [477, 115] width 414 height 32
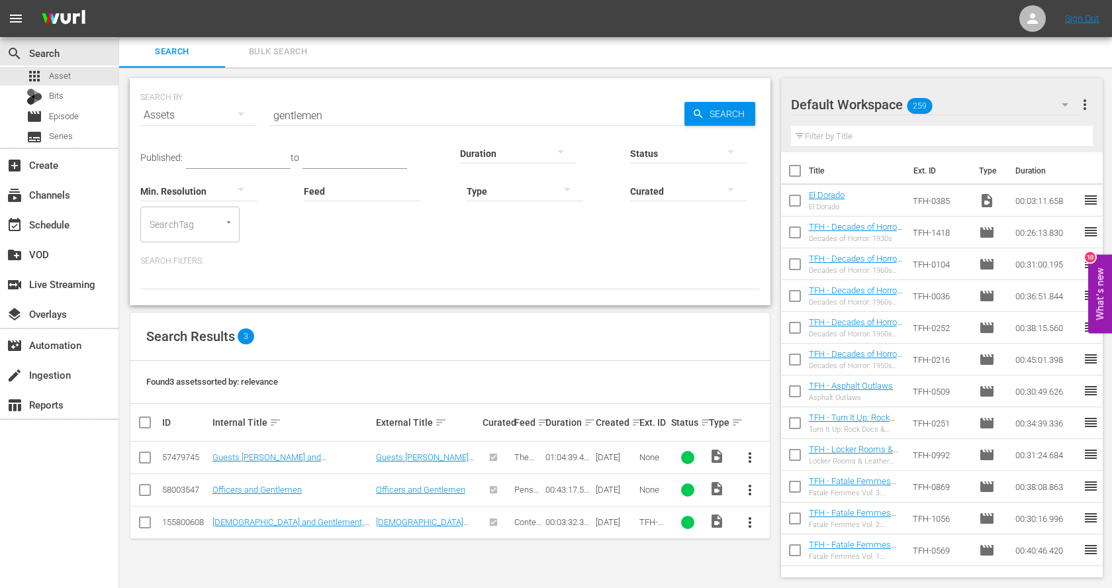
scroll to position [0, 0]
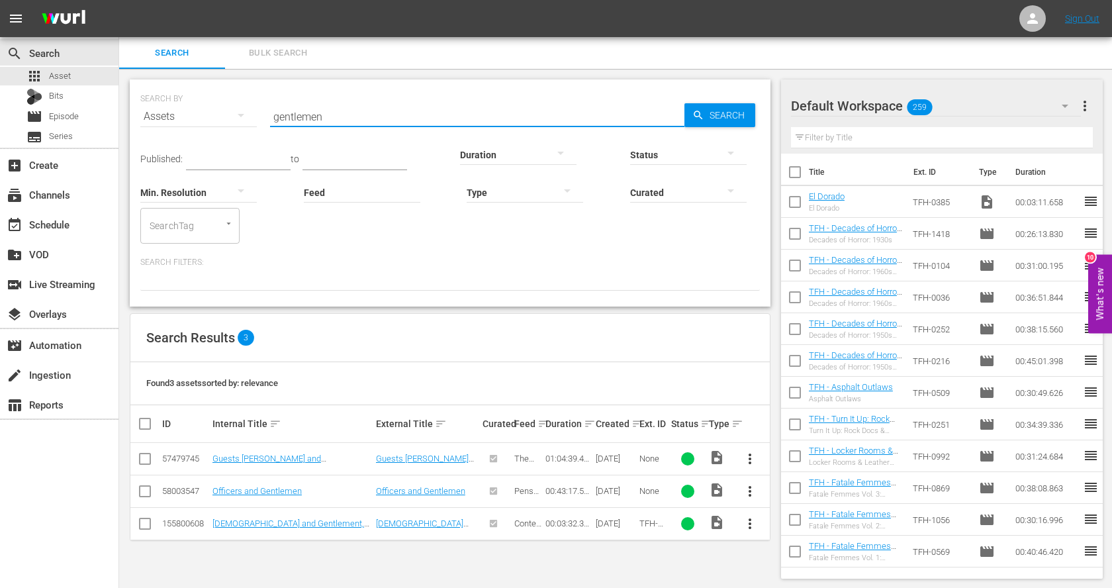
click at [306, 120] on input "gentlemen" at bounding box center [477, 117] width 414 height 32
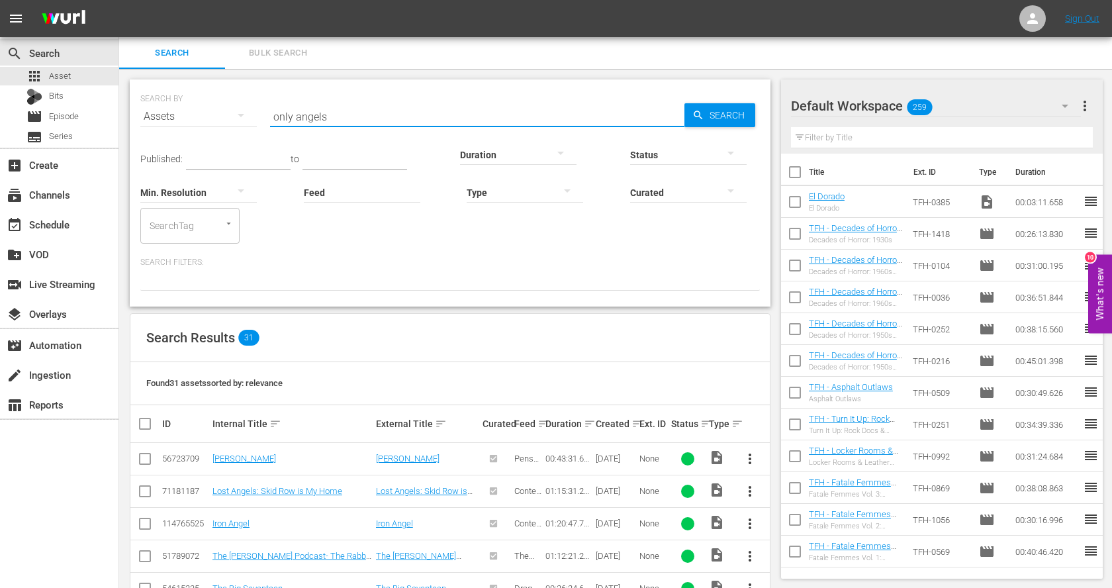
click at [301, 113] on input "only angels" at bounding box center [477, 117] width 414 height 32
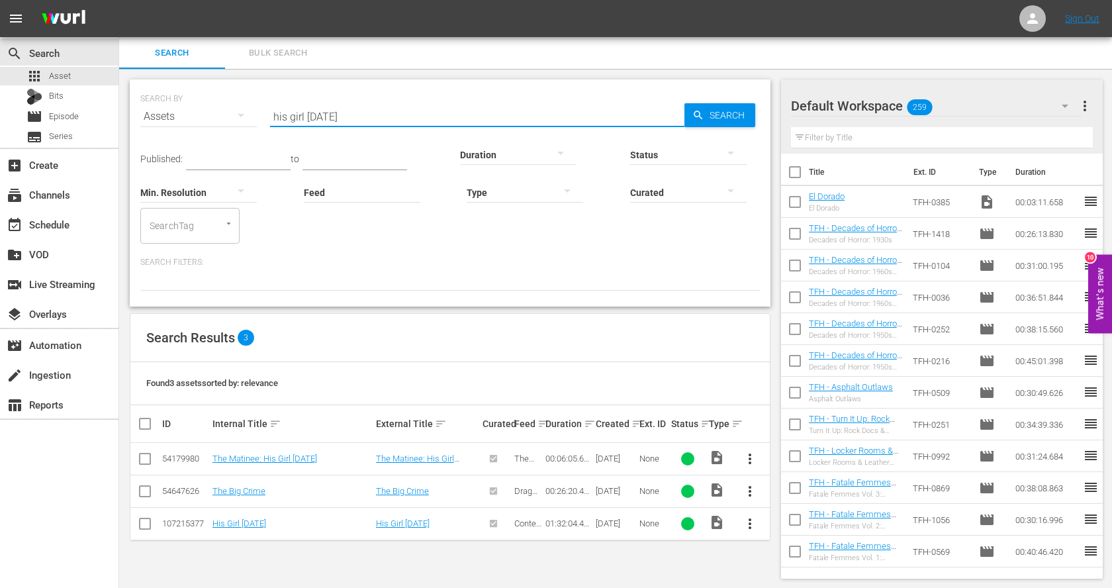
click at [339, 117] on input "his girl [DATE]" at bounding box center [477, 117] width 414 height 32
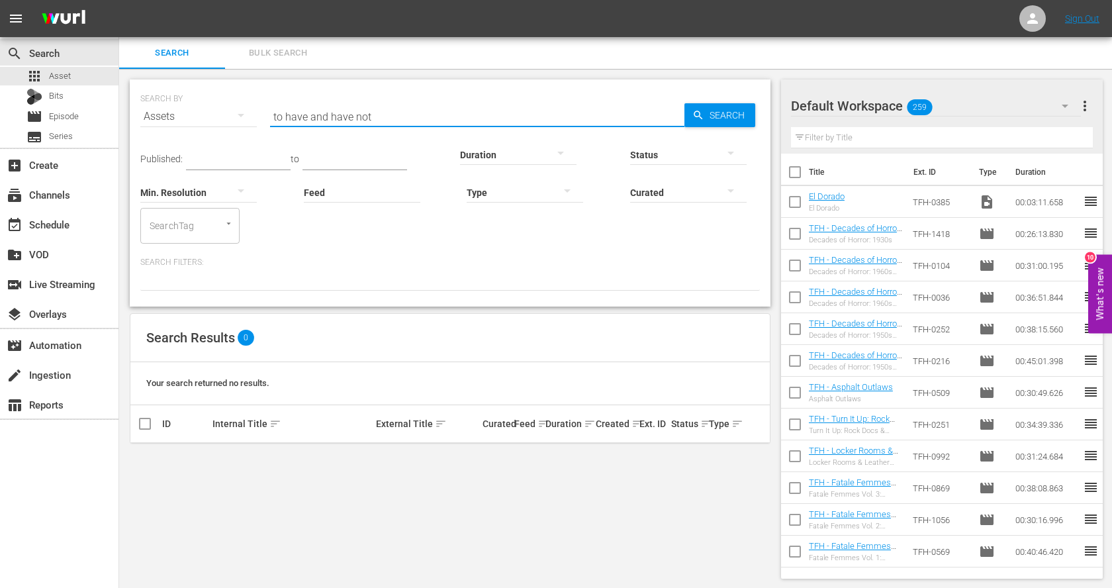
click at [379, 113] on input "to have and have not" at bounding box center [477, 117] width 414 height 32
type input "the big sleep"
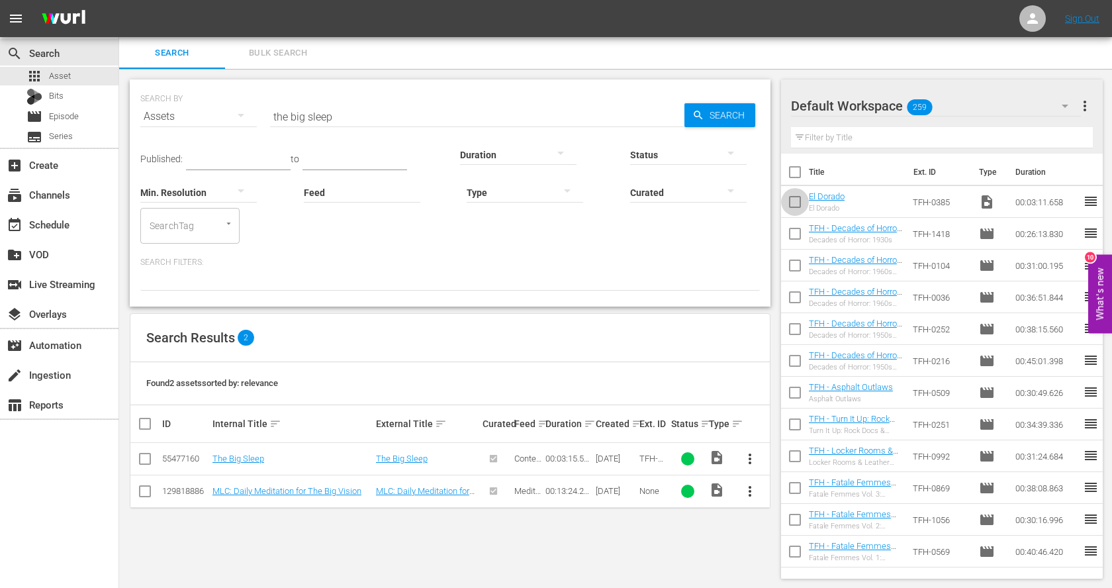
click at [795, 197] on input "checkbox" at bounding box center [795, 205] width 28 height 28
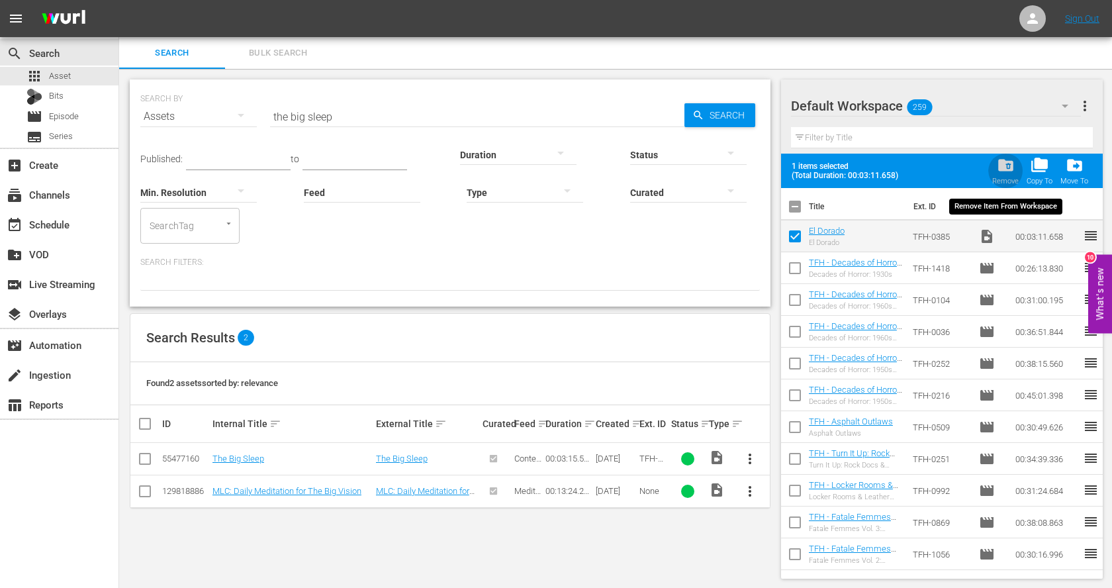
click at [1005, 166] on span "folder_delete" at bounding box center [1006, 165] width 18 height 18
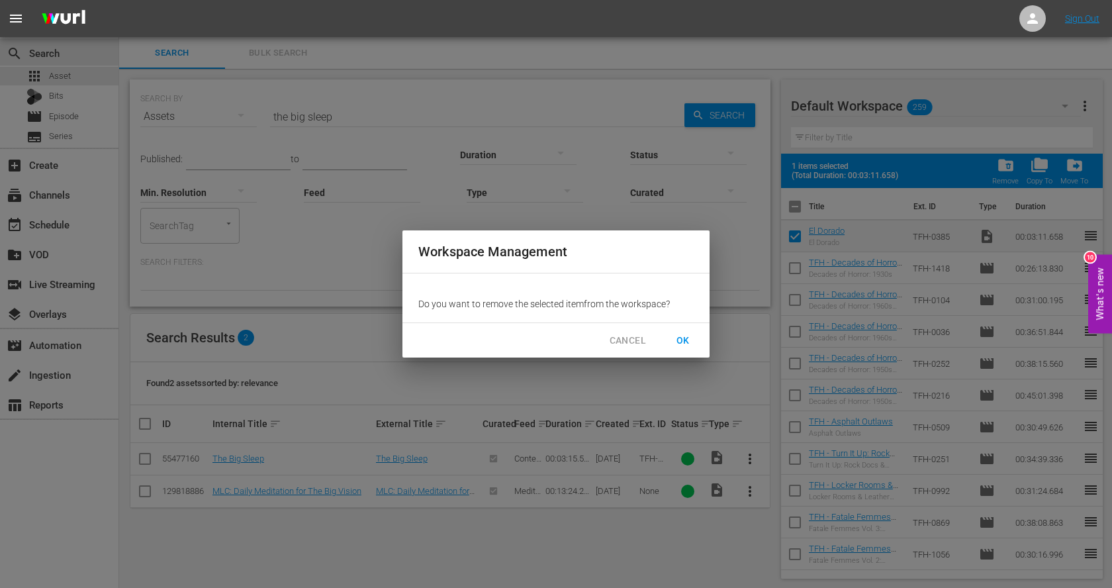
click at [688, 336] on span "OK" at bounding box center [683, 340] width 21 height 17
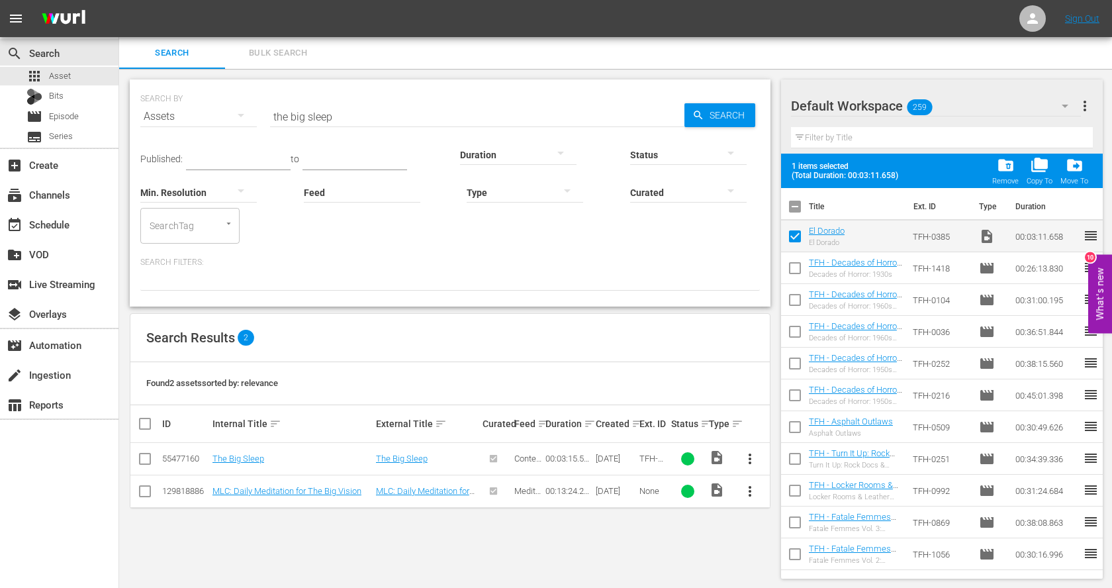
checkbox input "false"
